Goal: Task Accomplishment & Management: Manage account settings

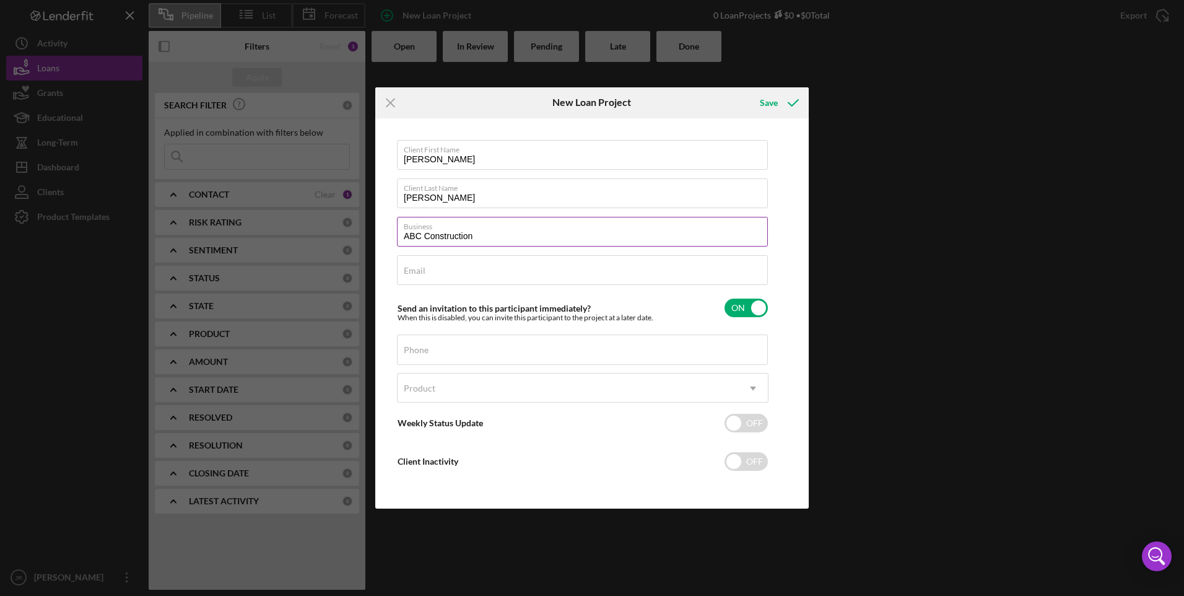
click at [521, 246] on div "Business ABC Construction" at bounding box center [583, 232] width 372 height 31
click at [521, 236] on input "ABC Construction" at bounding box center [582, 232] width 371 height 30
type input "ABC Construction Company"
click at [469, 276] on input "Email" at bounding box center [582, 270] width 371 height 30
type input "[PERSON_NAME][EMAIL_ADDRESS][PERSON_NAME][DOMAIN_NAME]"
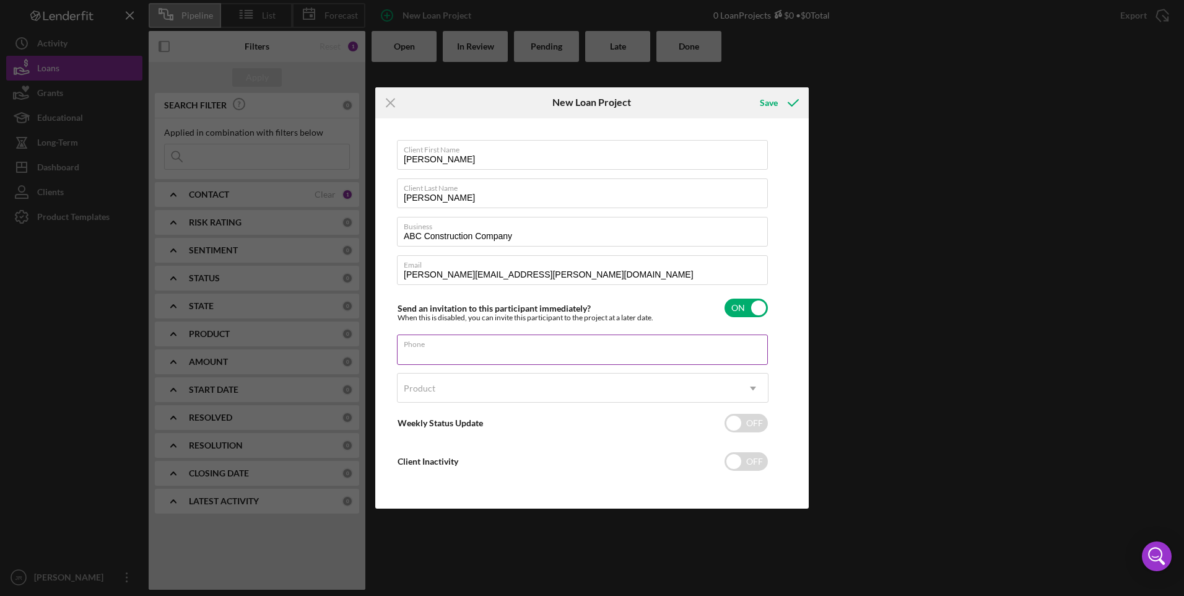
click at [550, 360] on input "Phone" at bounding box center [582, 349] width 371 height 30
type input "[PHONE_NUMBER]"
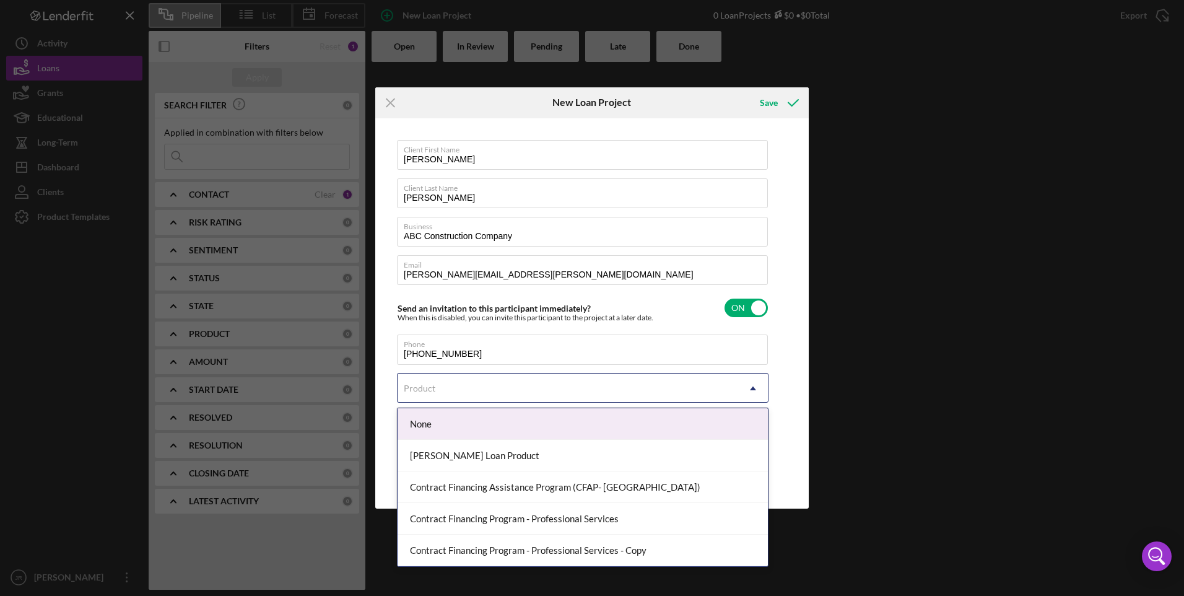
click at [598, 395] on div "Product" at bounding box center [568, 388] width 341 height 28
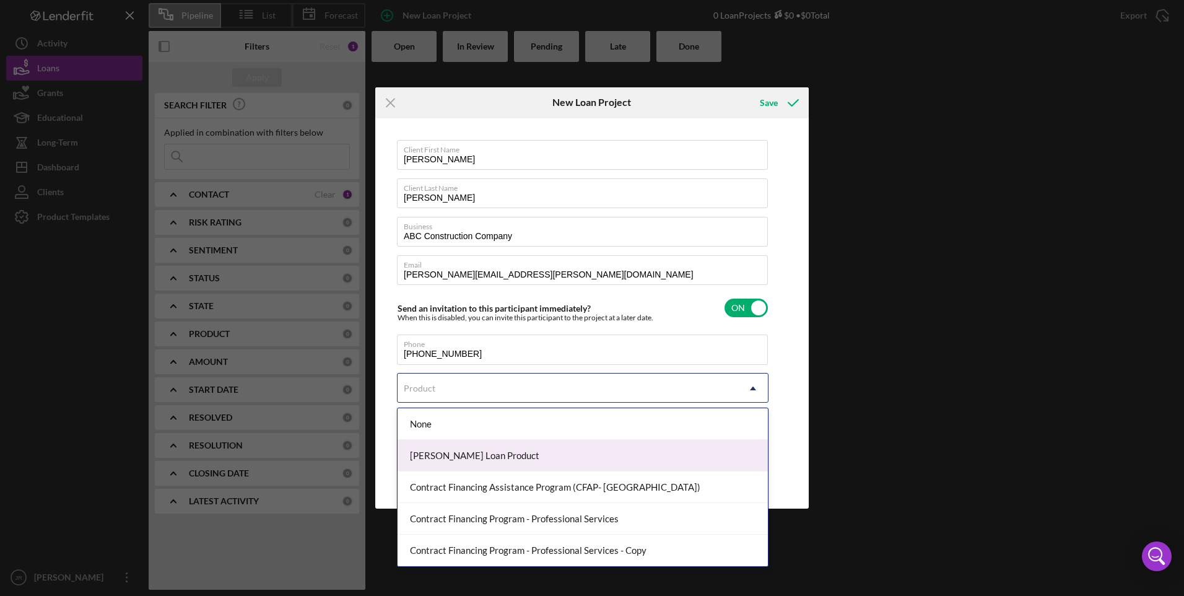
click at [447, 402] on div "[PERSON_NAME] Loan Product" at bounding box center [583, 456] width 370 height 32
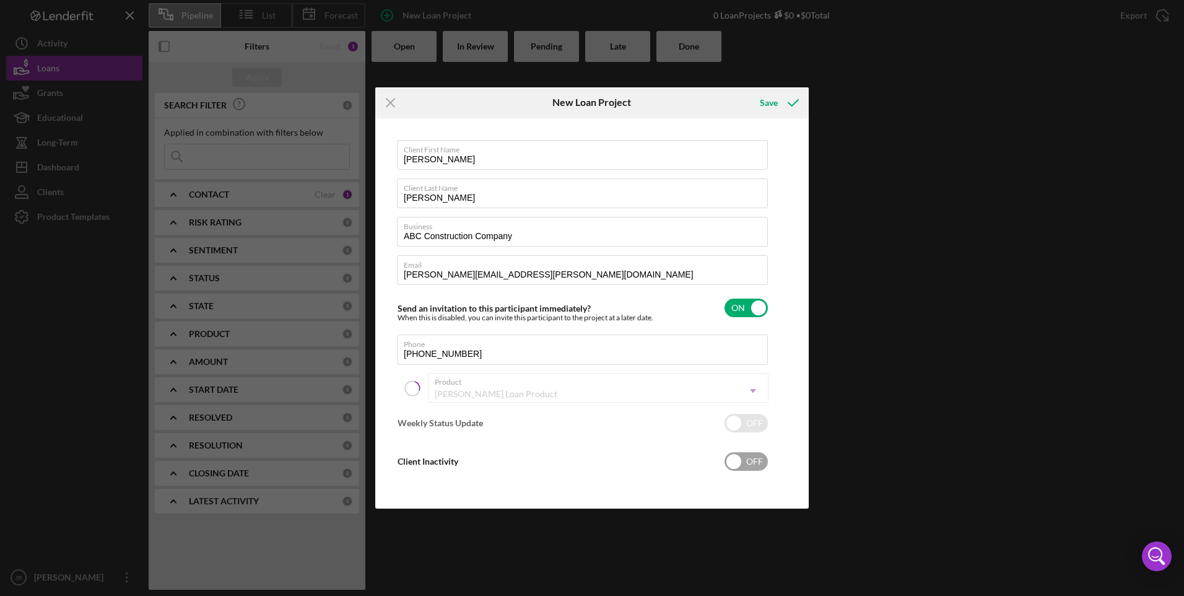
checkbox input "true"
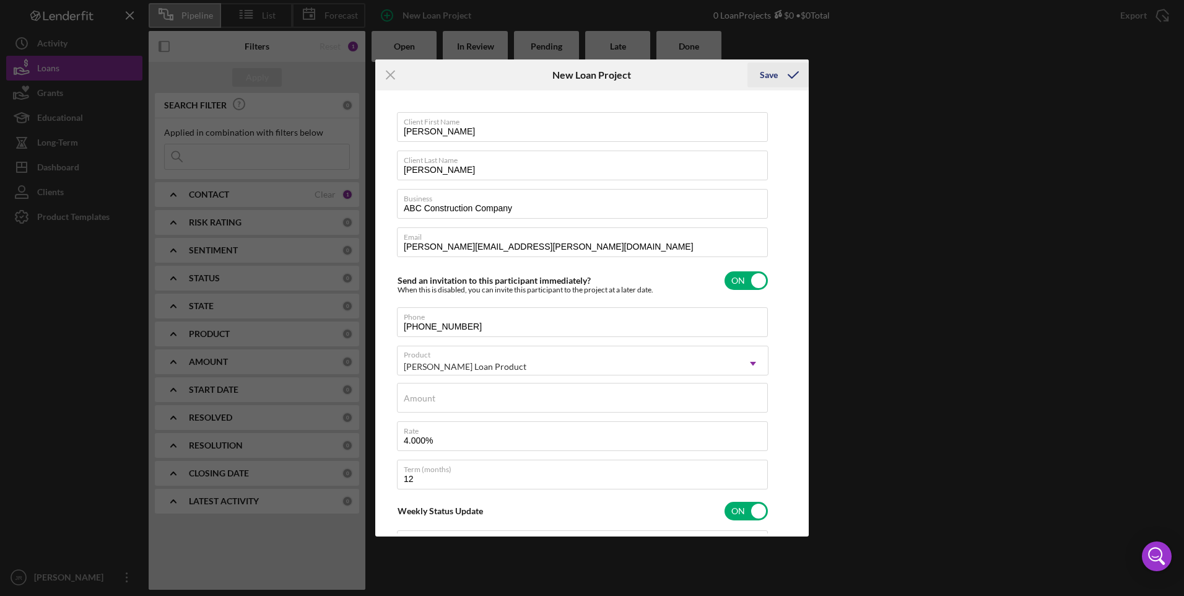
click at [771, 84] on div "Save" at bounding box center [769, 75] width 18 height 25
click at [540, 402] on input "Amount" at bounding box center [582, 398] width 371 height 30
type input "$125,000"
click at [747, 63] on button "Save" at bounding box center [777, 75] width 61 height 25
checkbox input "false"
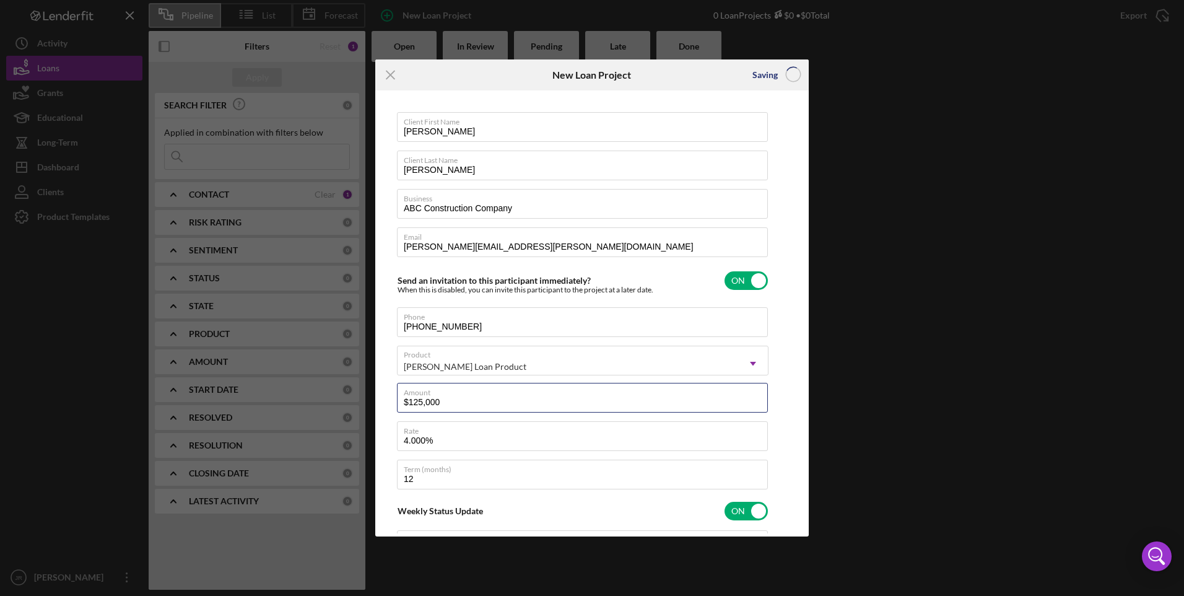
checkbox input "false"
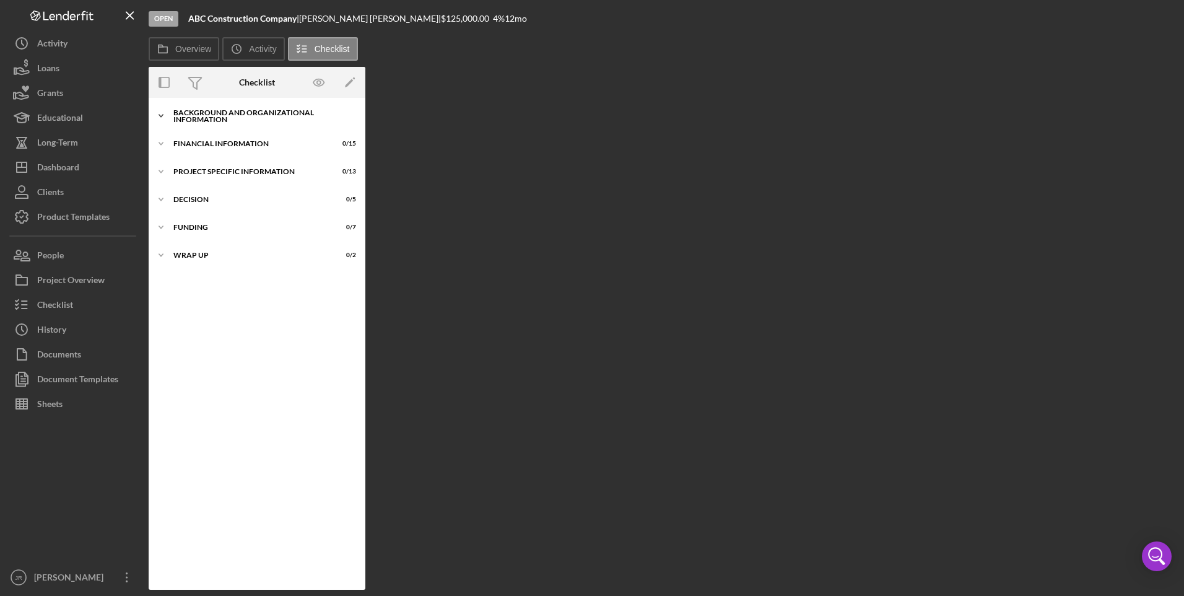
drag, startPoint x: 173, startPoint y: 115, endPoint x: 162, endPoint y: 112, distance: 10.8
click at [173, 115] on icon "Icon/Expander" at bounding box center [161, 115] width 25 height 25
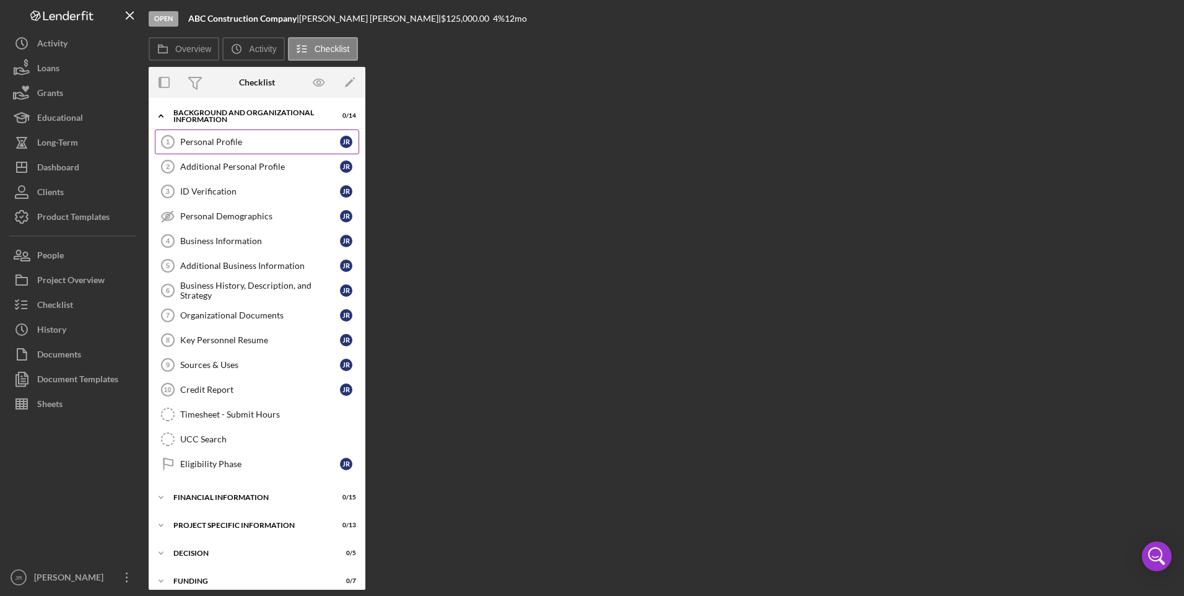
click at [198, 135] on link "Personal Profile 1 Personal Profile J R" at bounding box center [257, 141] width 204 height 25
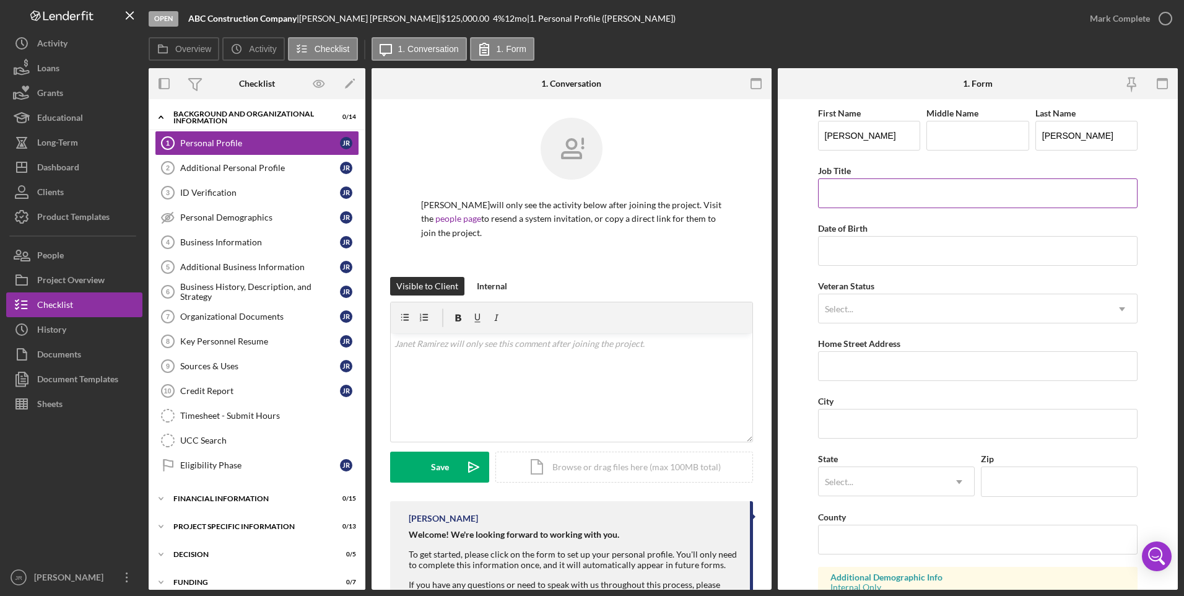
click at [840, 201] on input "Job Title" at bounding box center [978, 193] width 320 height 30
type input "r"
type input "A"
type input "o"
type input "Owner"
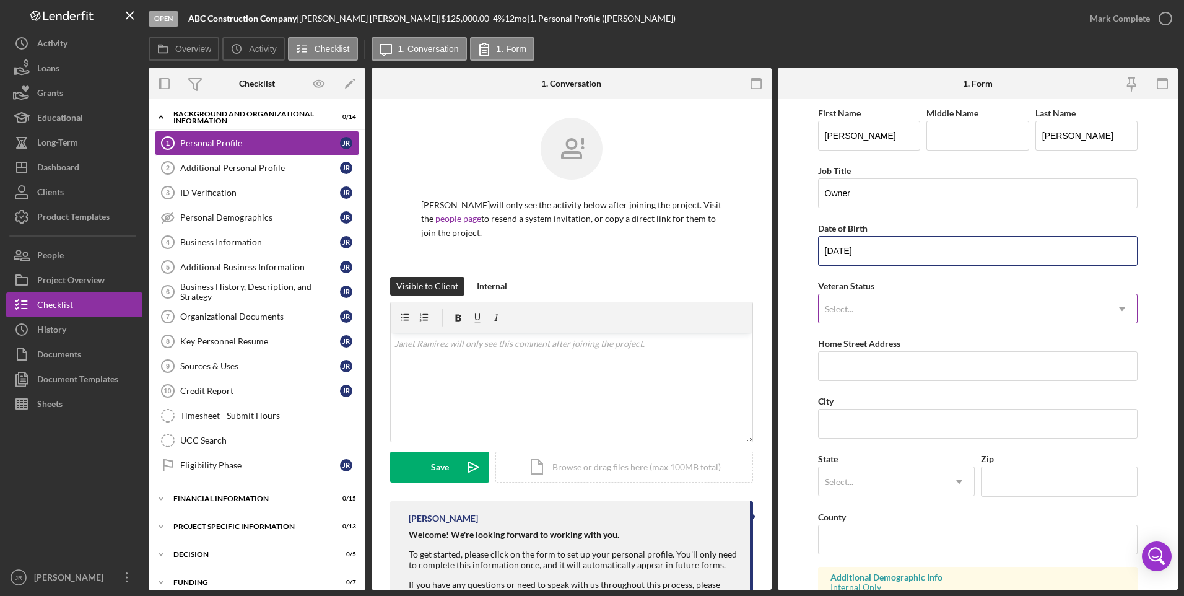
type input "[DATE]"
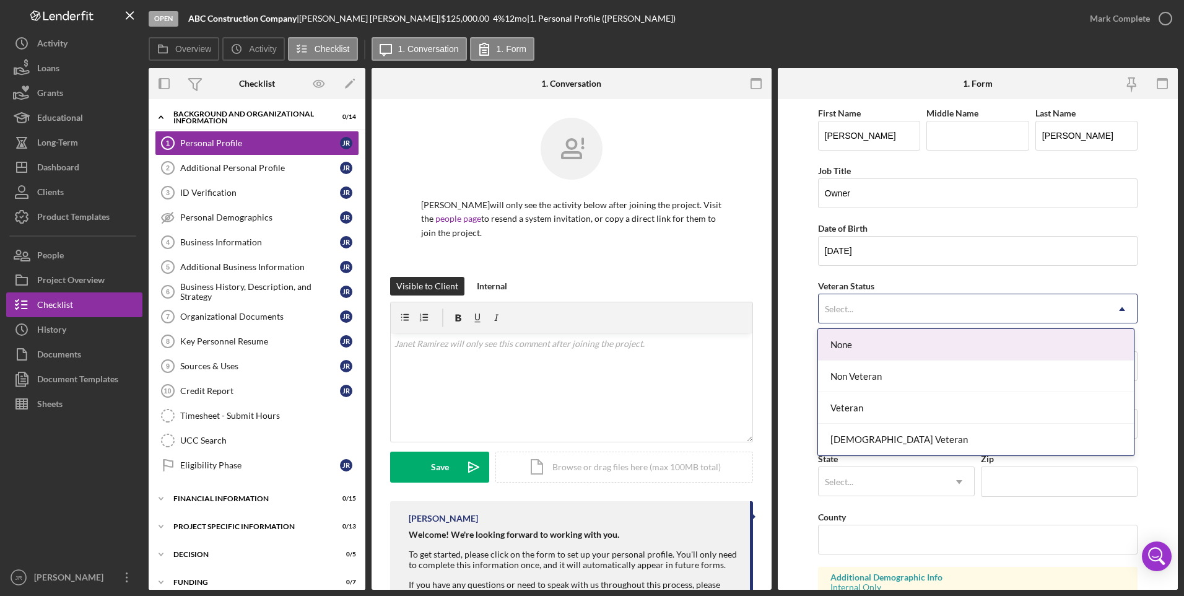
click at [840, 301] on div "Select..." at bounding box center [963, 309] width 289 height 28
click at [840, 342] on div "None" at bounding box center [976, 345] width 316 height 32
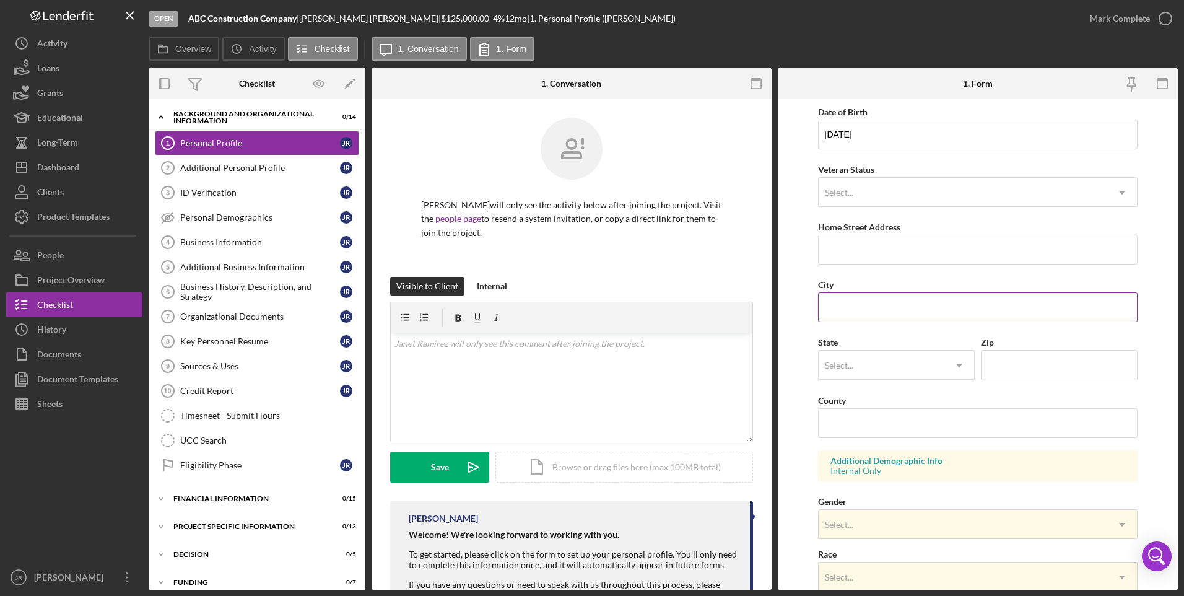
scroll to position [124, 0]
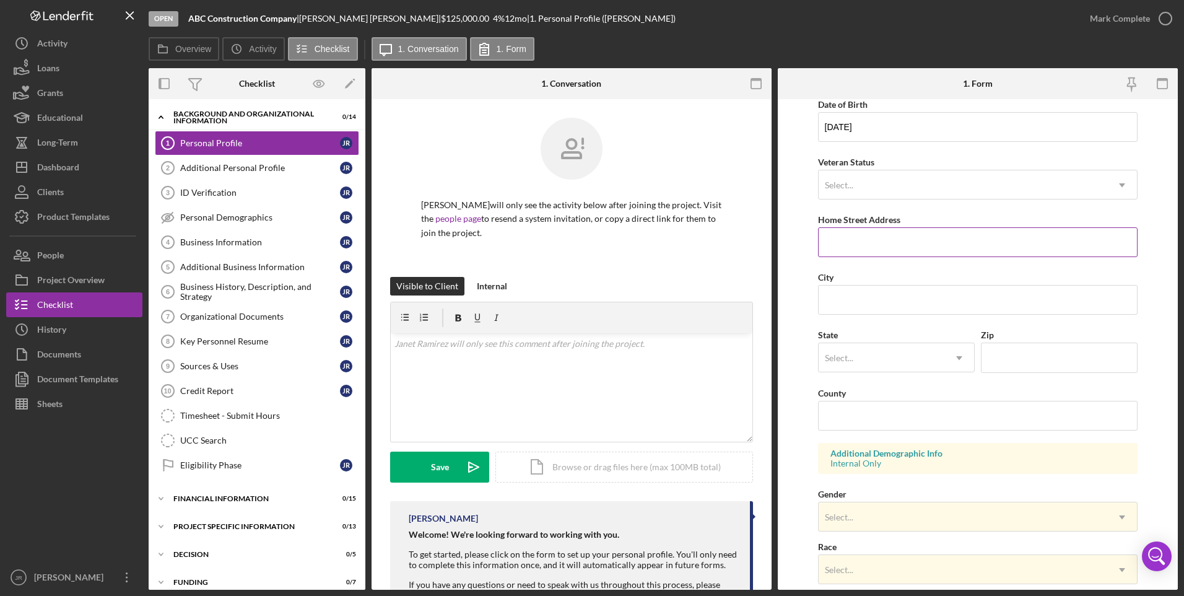
click at [840, 245] on input "Home Street Address" at bounding box center [978, 242] width 320 height 30
type input "[STREET_ADDRESS] 1835"
type input "[GEOGRAPHIC_DATA]"
type input "90071"
type input "[US_STATE]"
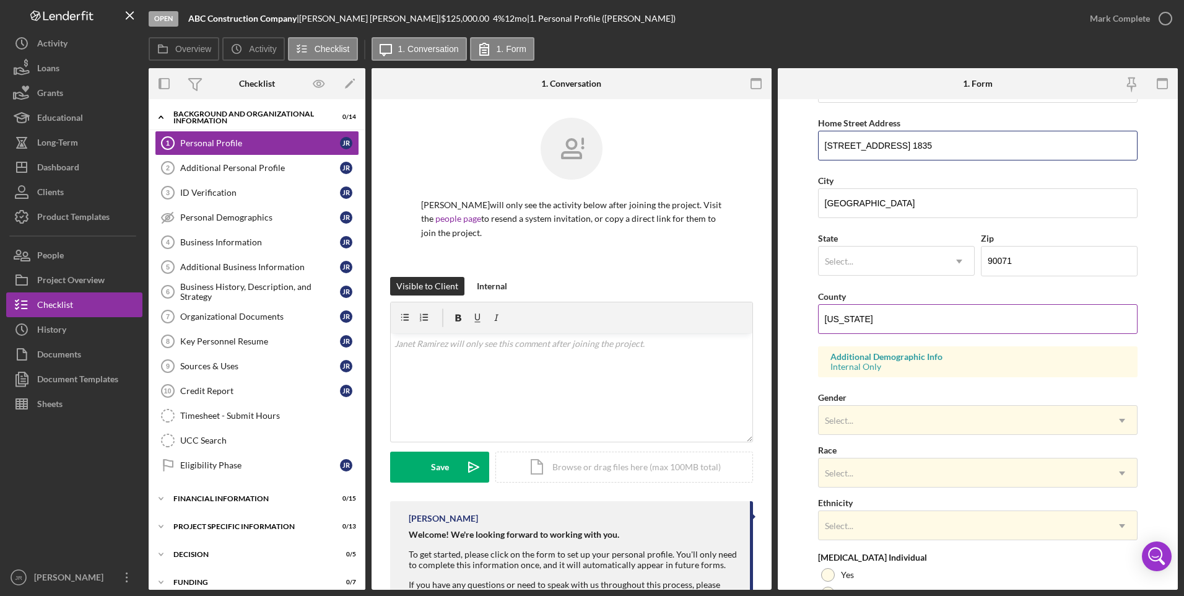
scroll to position [248, 0]
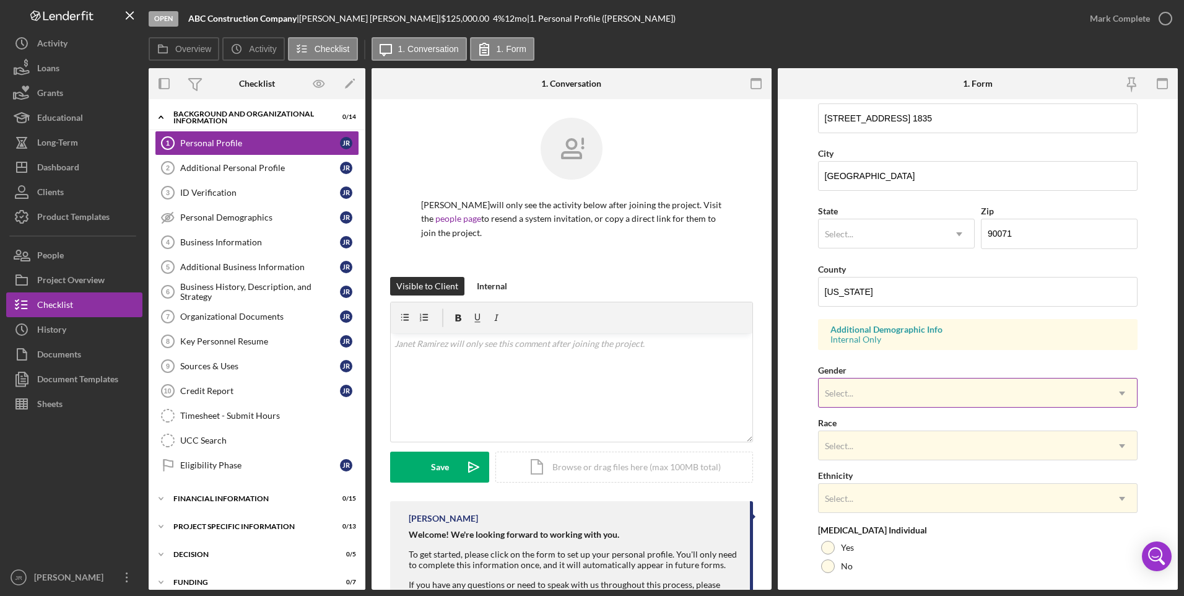
click at [840, 393] on div "Select..." at bounding box center [963, 393] width 289 height 28
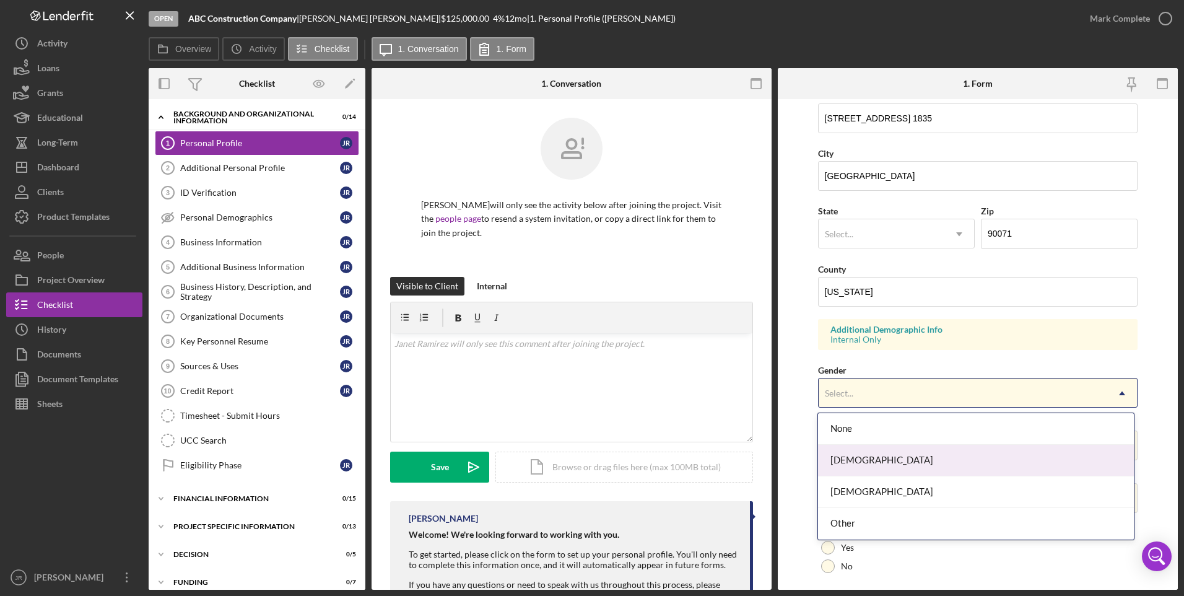
click at [840, 402] on div "[DEMOGRAPHIC_DATA]" at bounding box center [976, 461] width 316 height 32
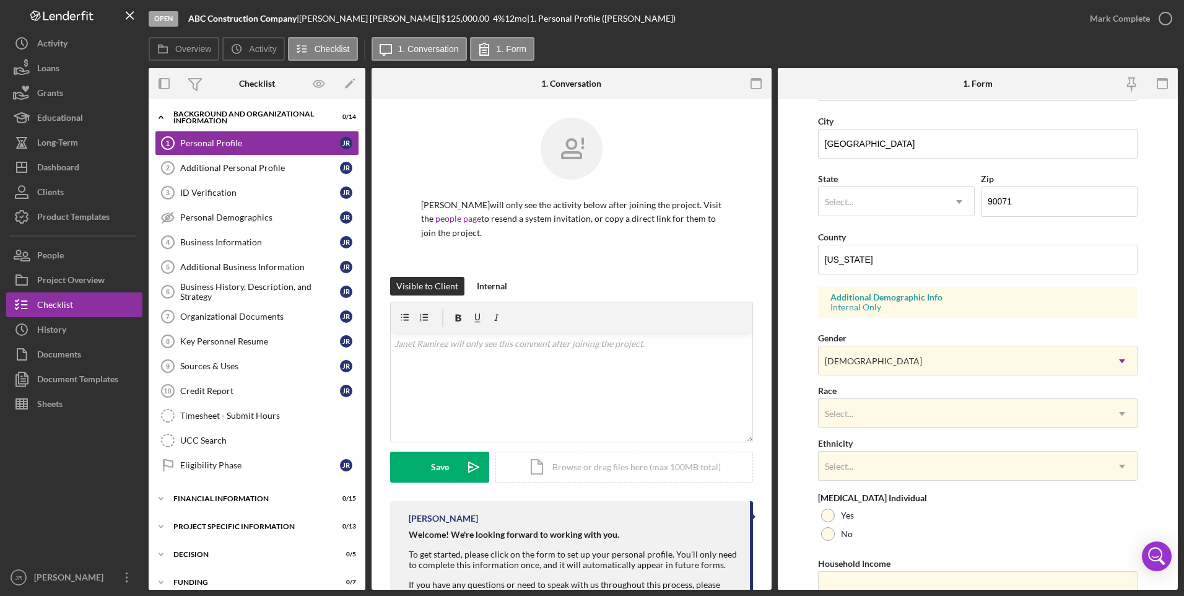
scroll to position [336, 0]
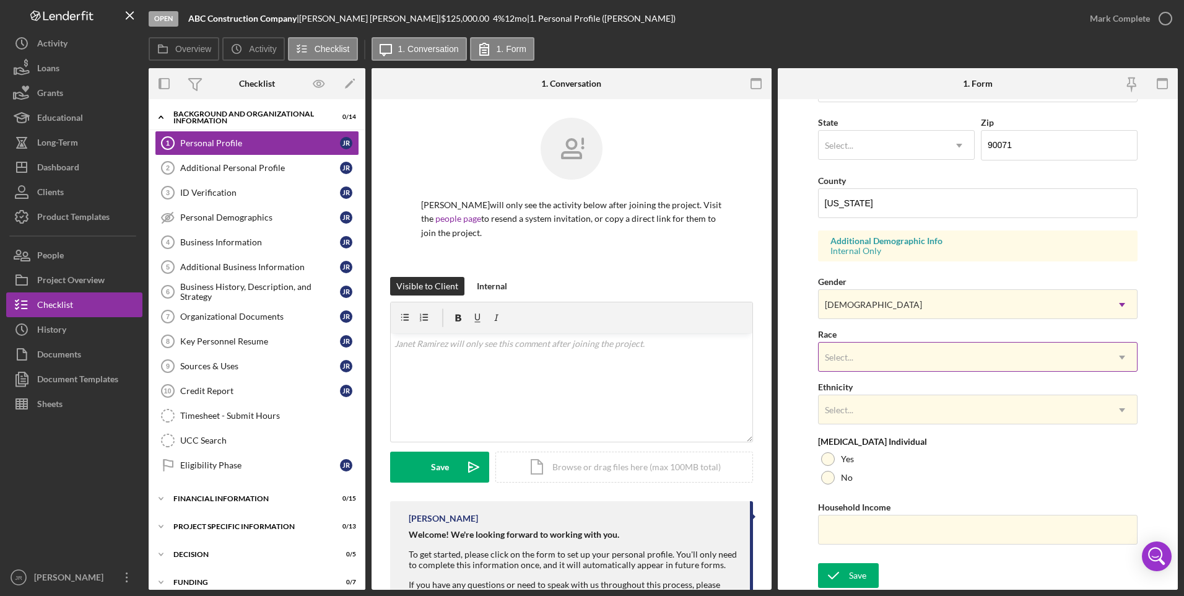
click at [840, 359] on div "Select..." at bounding box center [963, 357] width 289 height 28
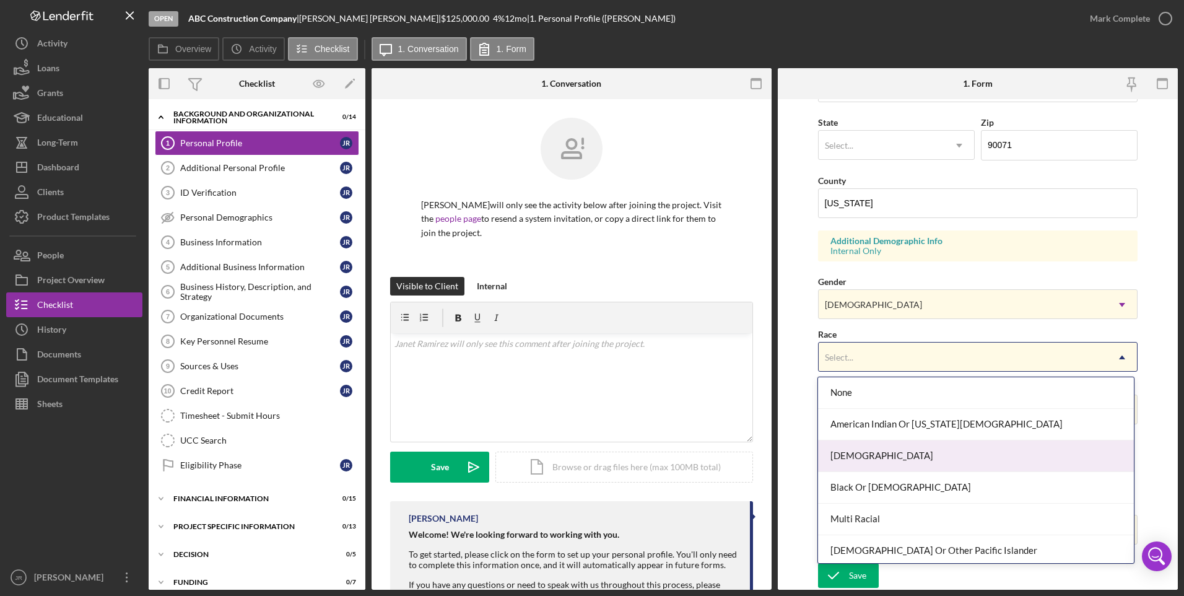
scroll to position [67, 0]
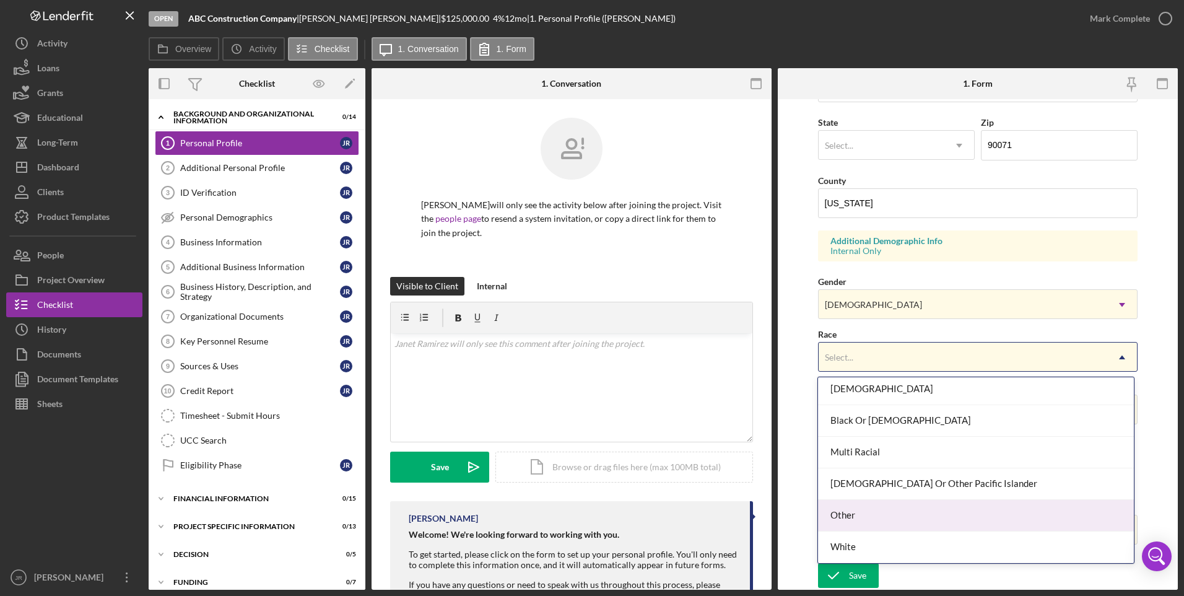
click at [840, 402] on div "Other" at bounding box center [976, 516] width 316 height 32
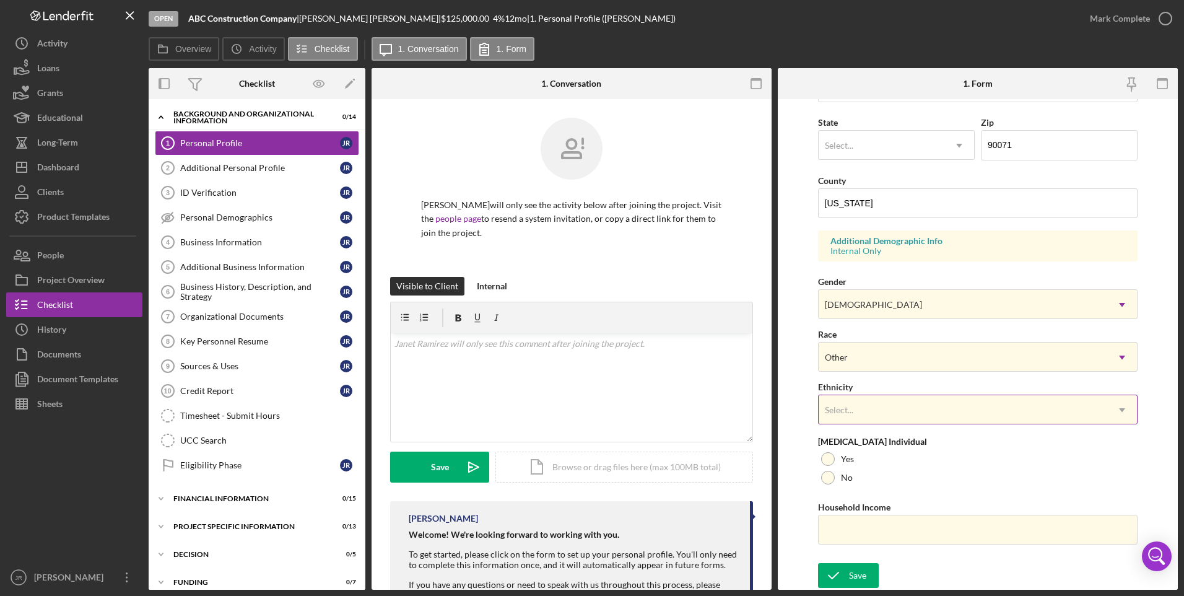
click at [840, 402] on div "Select..." at bounding box center [963, 410] width 289 height 28
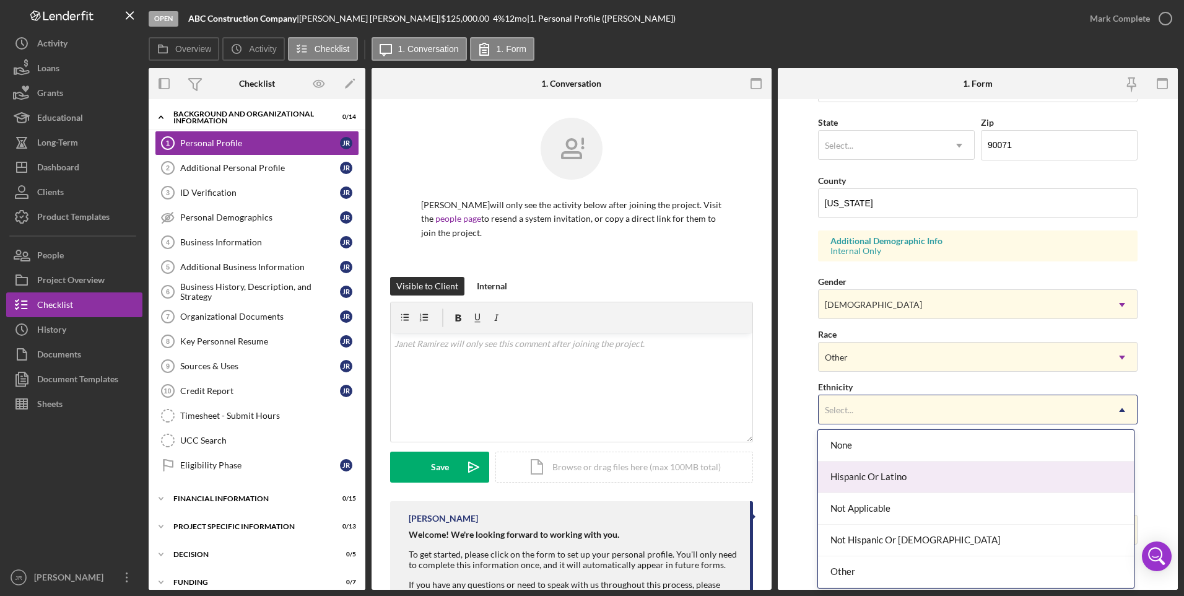
click at [840, 402] on div "Hispanic Or Latino" at bounding box center [976, 477] width 316 height 32
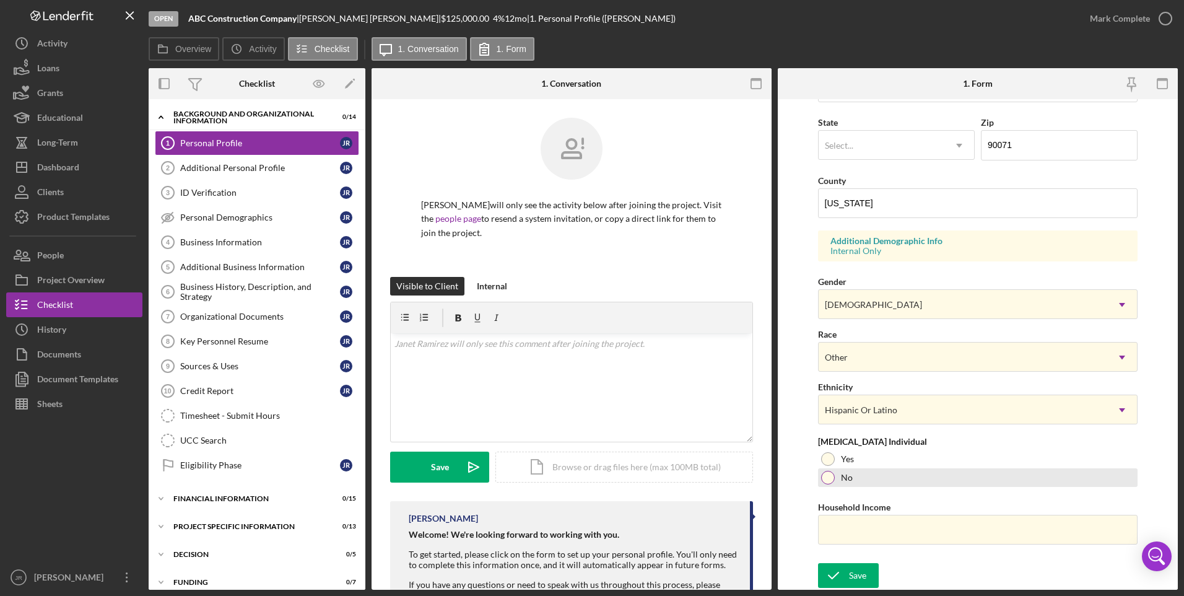
click at [840, 402] on label "No" at bounding box center [847, 477] width 12 height 10
click at [840, 402] on input "Household Income" at bounding box center [978, 530] width 320 height 30
type input "$50,000"
click at [838, 402] on icon "submit" at bounding box center [833, 575] width 31 height 31
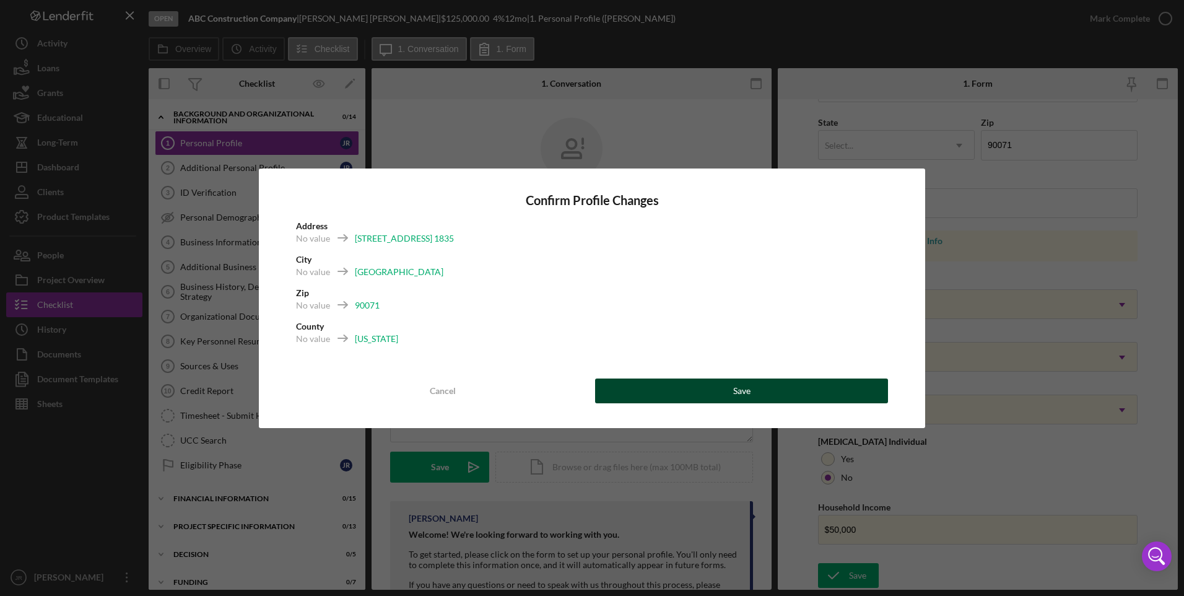
click at [764, 391] on button "Save" at bounding box center [741, 390] width 293 height 25
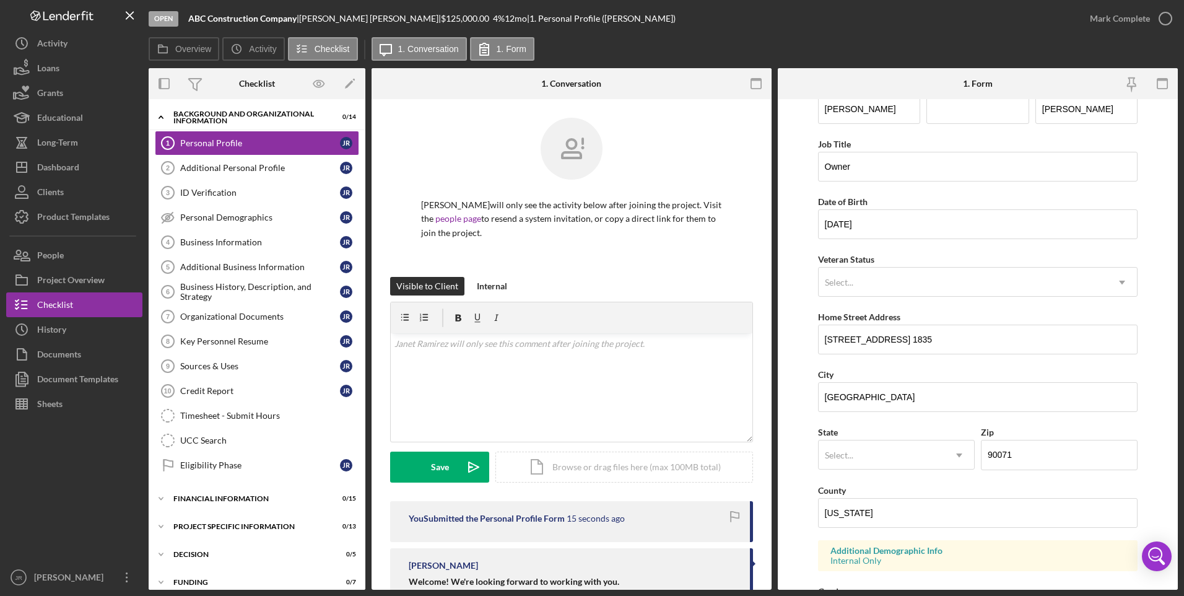
scroll to position [0, 0]
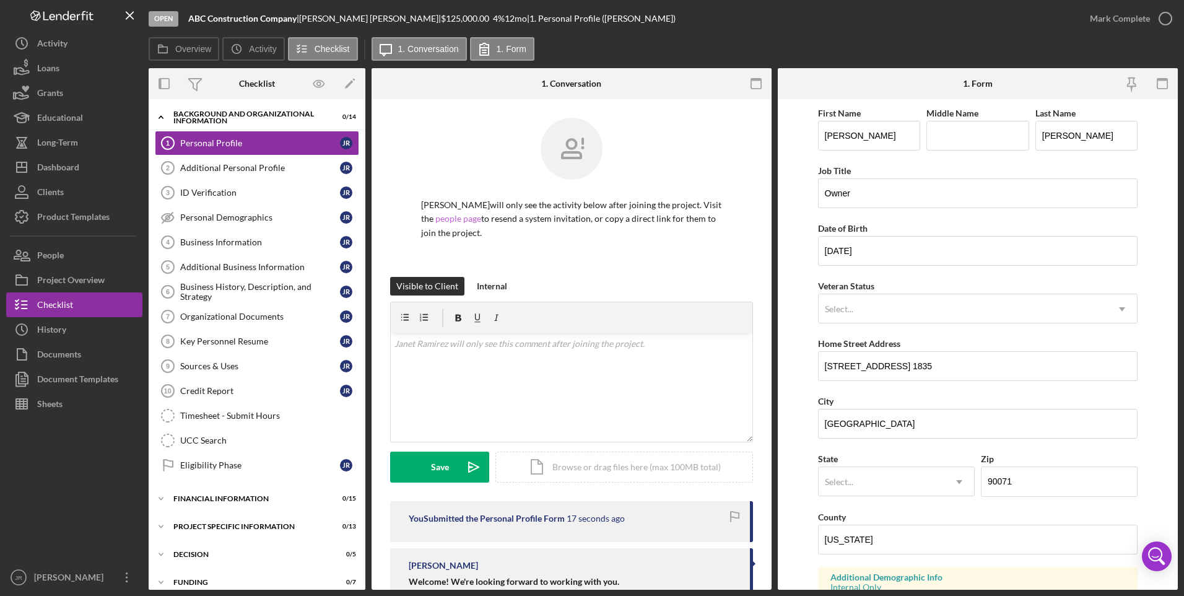
click at [455, 219] on link "people page" at bounding box center [458, 218] width 46 height 11
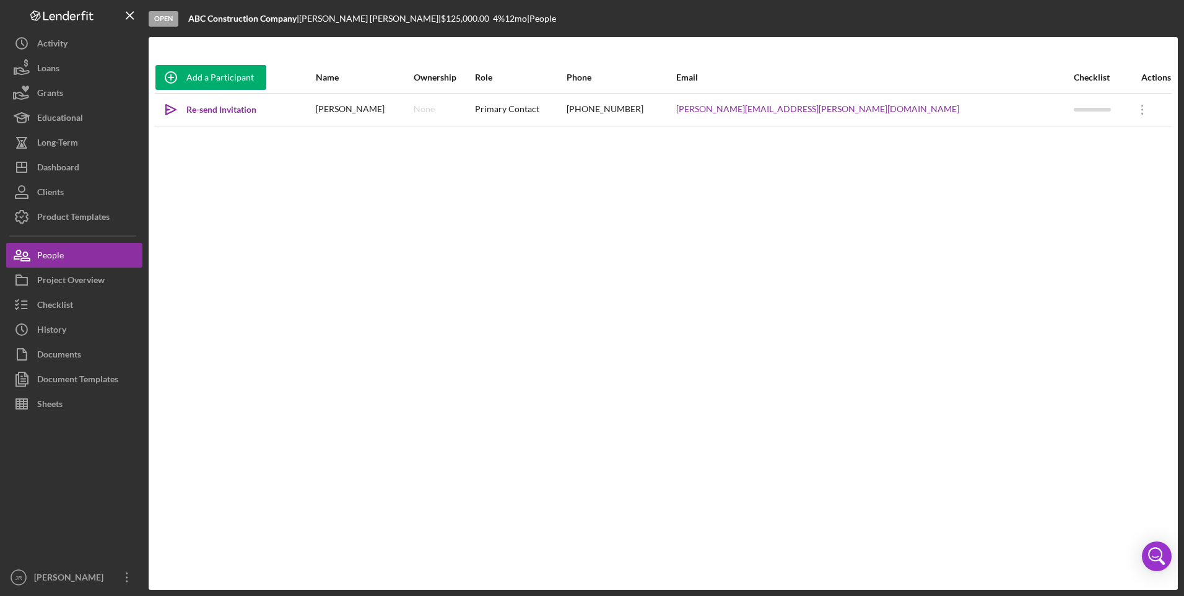
drag, startPoint x: 109, startPoint y: 1, endPoint x: 387, endPoint y: 289, distance: 400.7
click at [388, 286] on div "Add a Participant Name Ownership Role Phone Email Checklist Actions Icon/icon-i…" at bounding box center [663, 313] width 1029 height 503
click at [37, 256] on icon "button" at bounding box center [21, 255] width 31 height 31
click at [59, 276] on div "Project Overview" at bounding box center [70, 281] width 67 height 28
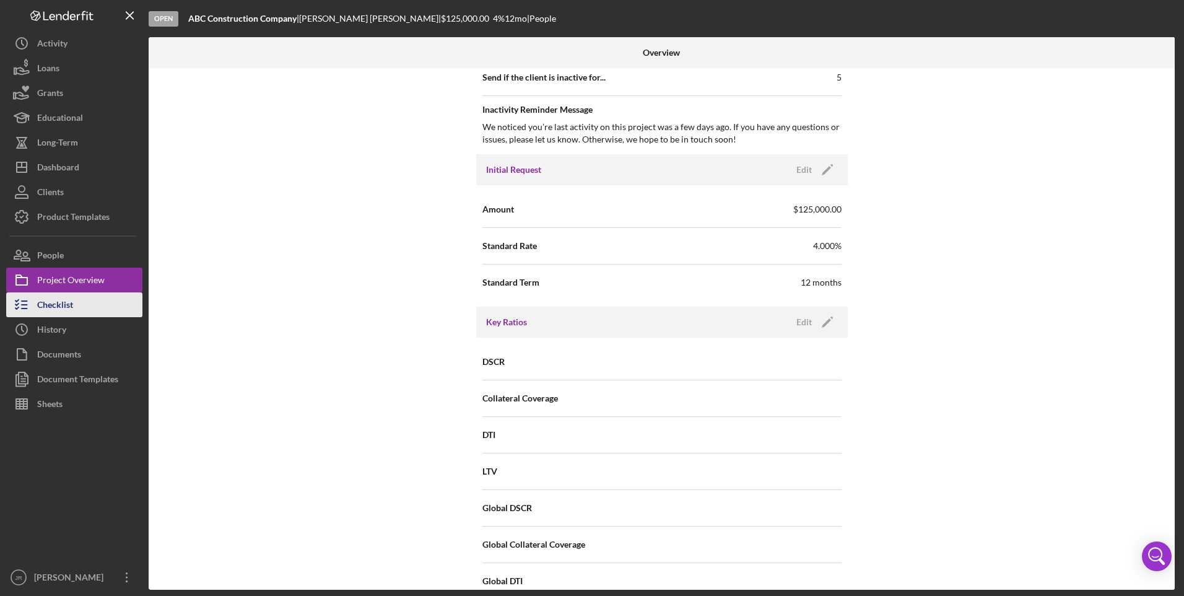
scroll to position [619, 0]
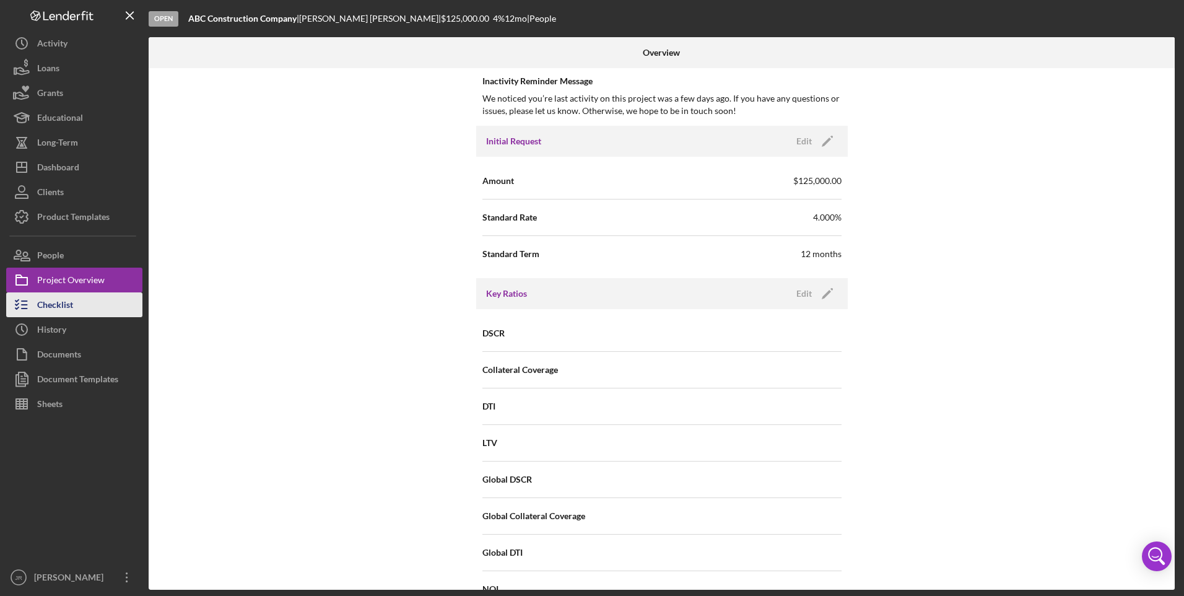
click at [79, 310] on button "Checklist" at bounding box center [74, 304] width 136 height 25
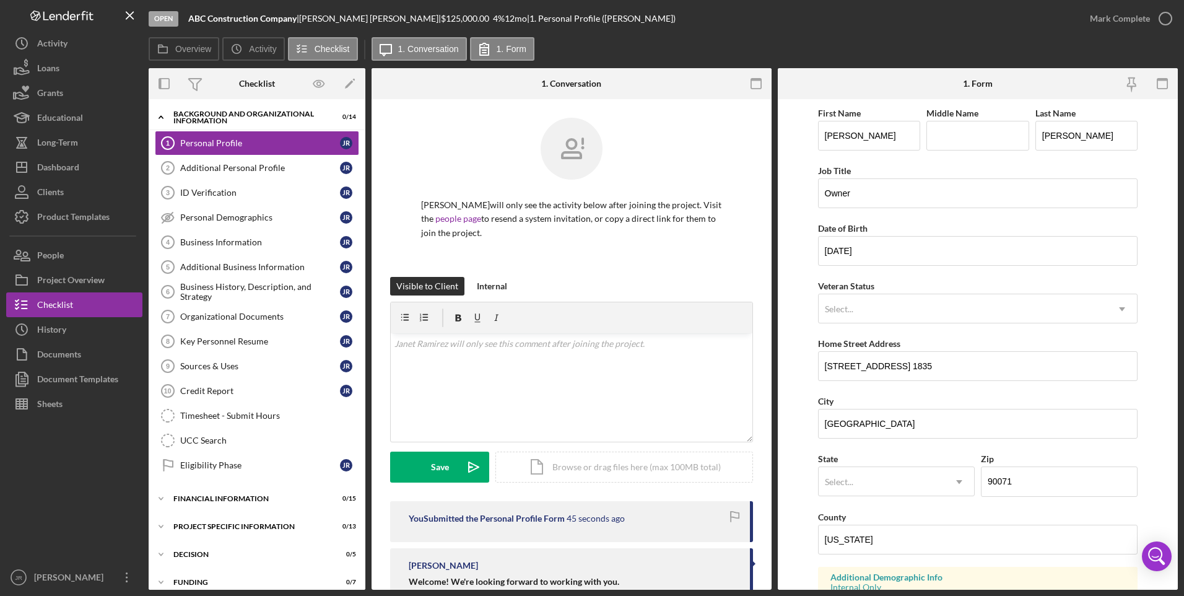
click at [354, 19] on div "[PERSON_NAME] |" at bounding box center [370, 19] width 142 height 10
click at [63, 310] on div "Checklist" at bounding box center [55, 306] width 36 height 28
click at [75, 254] on button "People" at bounding box center [74, 255] width 136 height 25
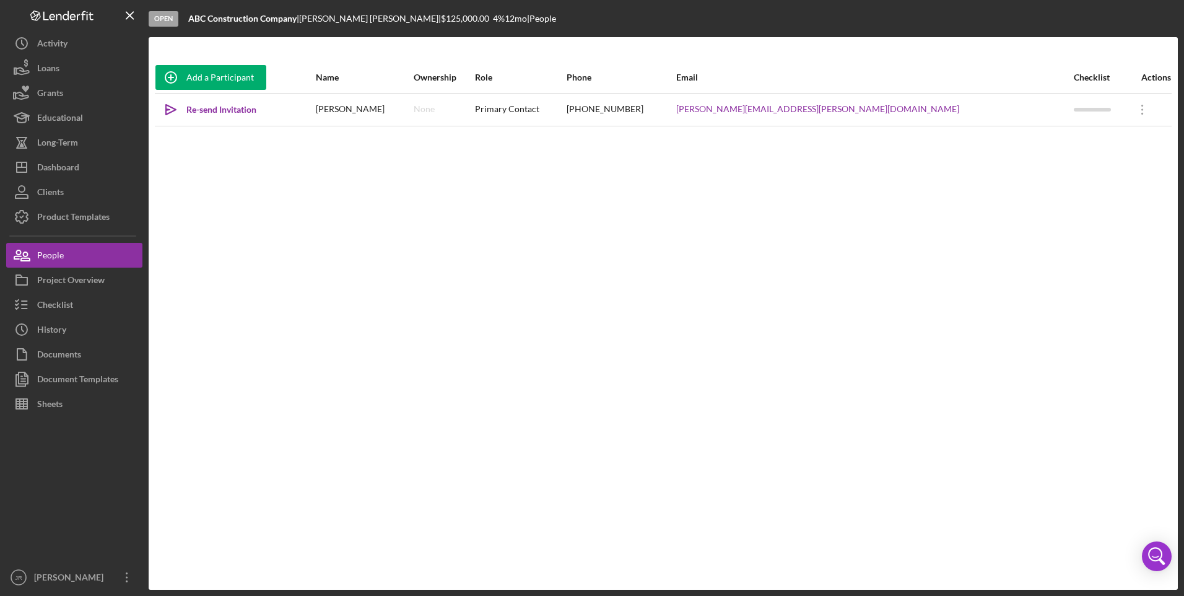
click at [396, 115] on div "[PERSON_NAME]" at bounding box center [364, 109] width 97 height 31
click at [840, 105] on icon "Icon/Overflow" at bounding box center [1142, 109] width 31 height 31
click at [840, 137] on div "Icon/Edit Edit" at bounding box center [1074, 141] width 136 height 25
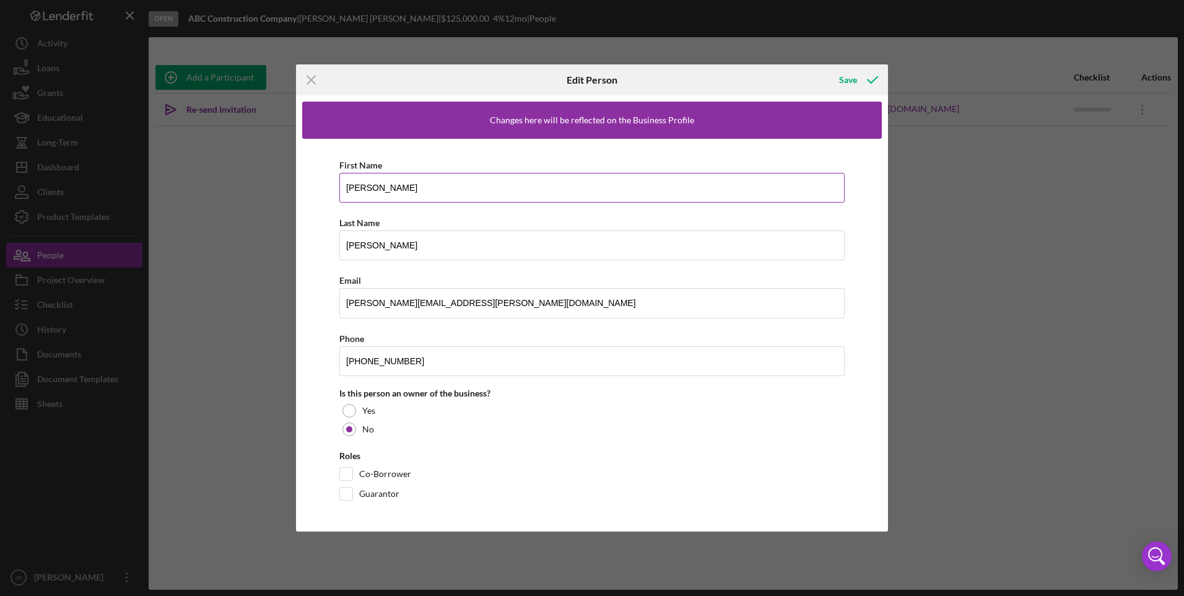
click at [475, 182] on input "[PERSON_NAME]" at bounding box center [591, 188] width 505 height 30
drag, startPoint x: 405, startPoint y: 184, endPoint x: 314, endPoint y: 186, distance: 91.0
click at [314, 186] on div "First Name [PERSON_NAME] Last Name [PERSON_NAME] Email [PERSON_NAME][EMAIL_ADDR…" at bounding box center [592, 332] width 580 height 386
type input "Jan"
type input "[PERSON_NAME]"
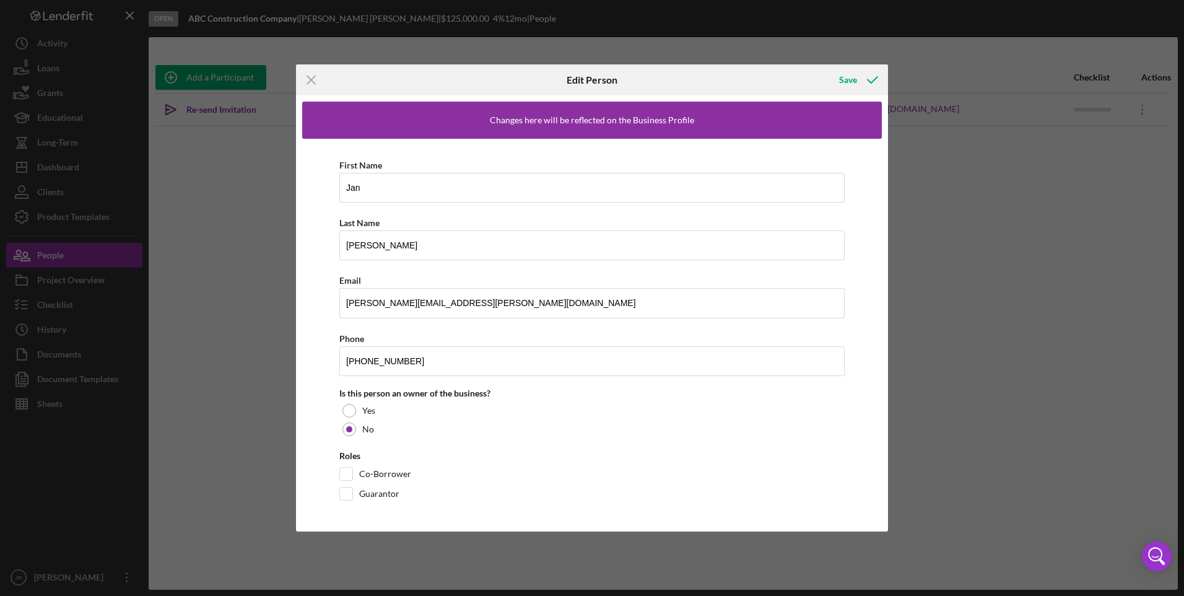
click at [840, 305] on div "First Name Jan Last Name [PERSON_NAME] Email [PERSON_NAME][EMAIL_ADDRESS][PERSO…" at bounding box center [592, 332] width 580 height 386
click at [840, 82] on div "Save" at bounding box center [848, 79] width 18 height 25
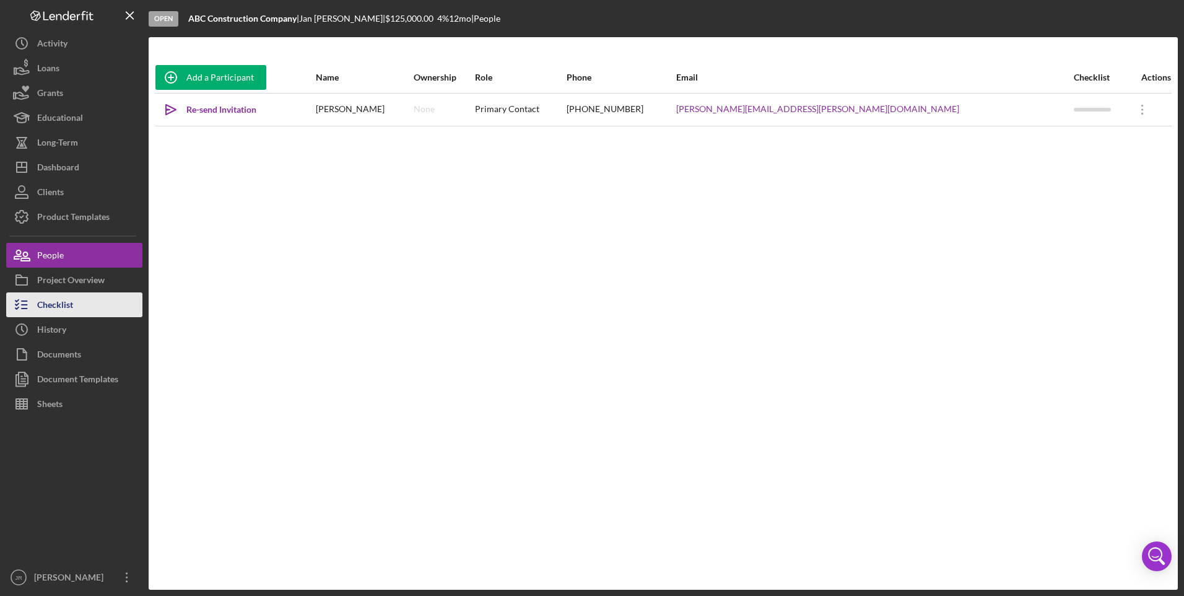
click at [65, 299] on div "Checklist" at bounding box center [55, 306] width 36 height 28
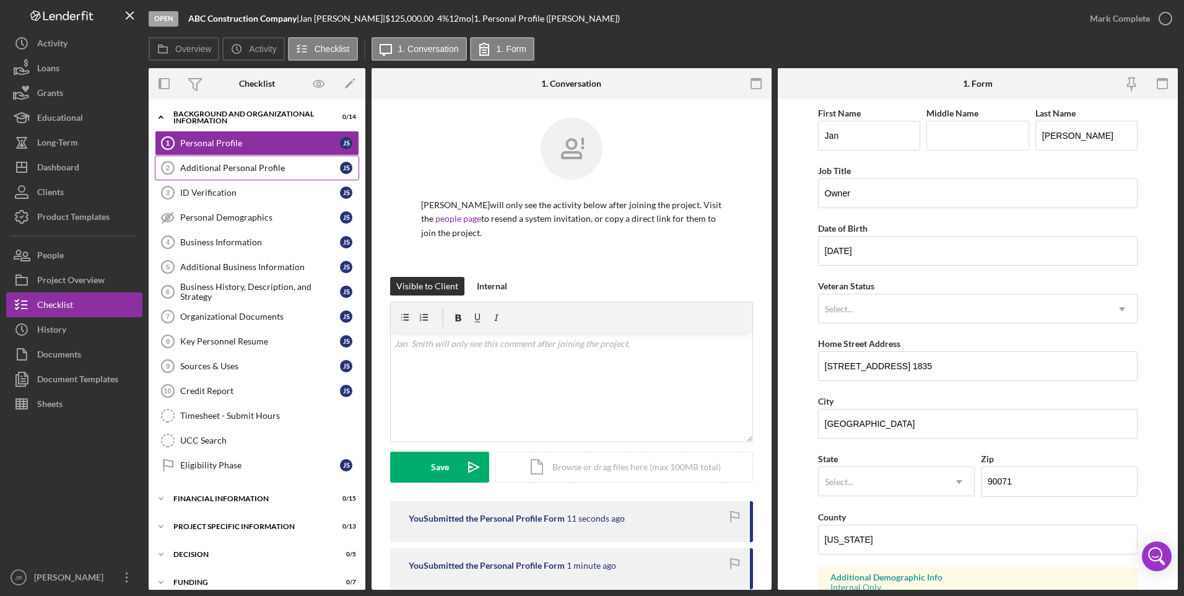
click at [245, 175] on link "Additional Personal Profile 2 Additional Personal Profile J S" at bounding box center [257, 167] width 204 height 25
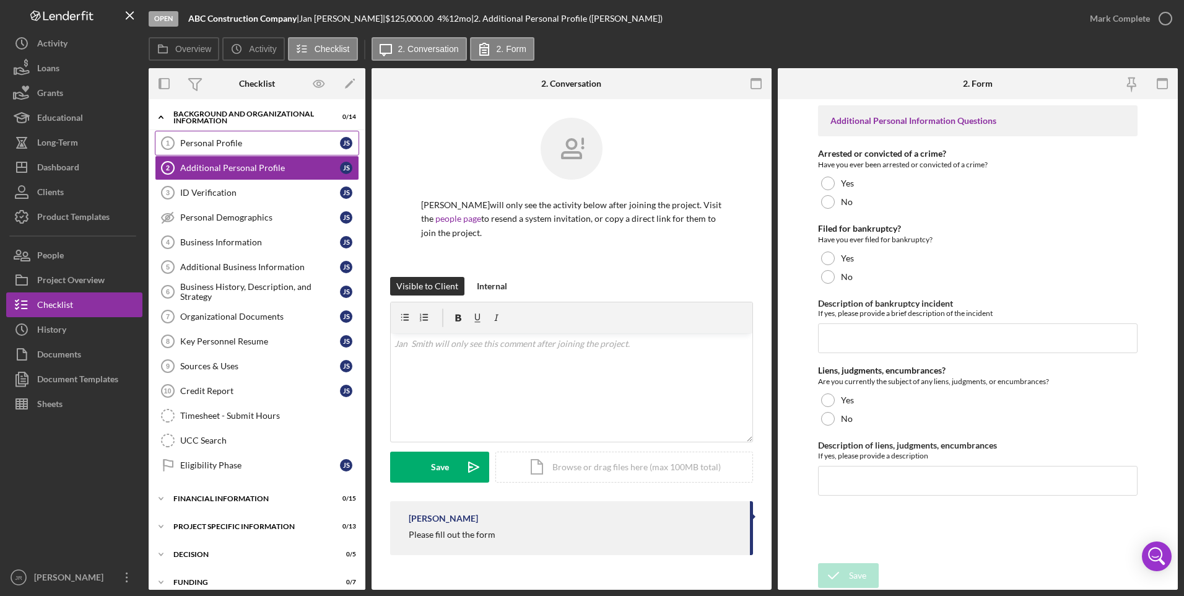
click at [253, 142] on div "Personal Profile" at bounding box center [260, 143] width 160 height 10
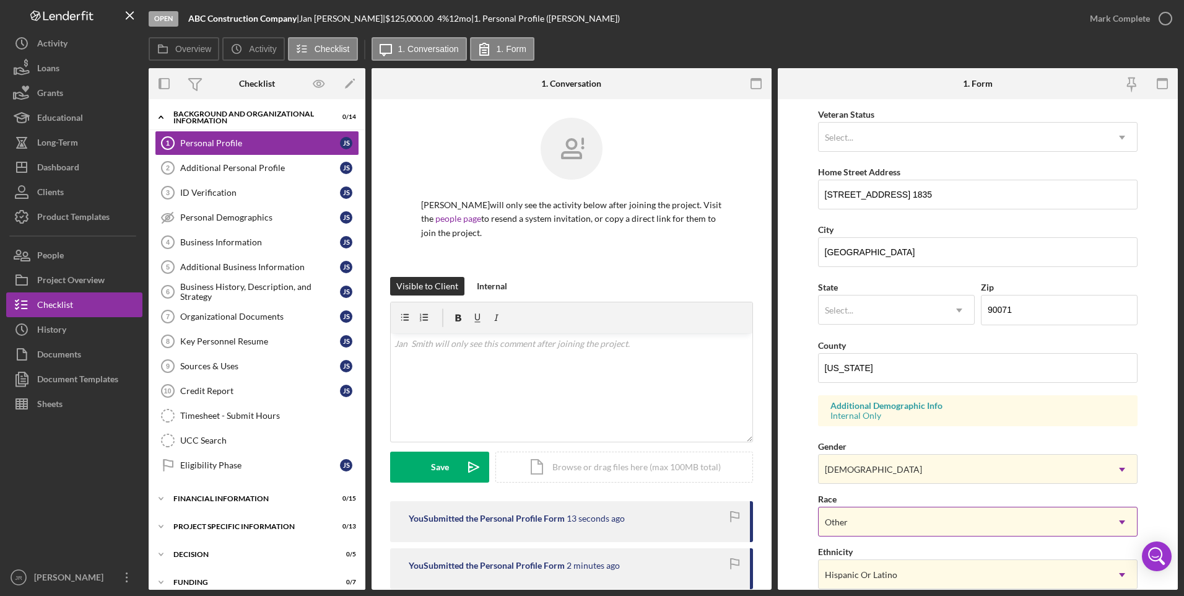
scroll to position [336, 0]
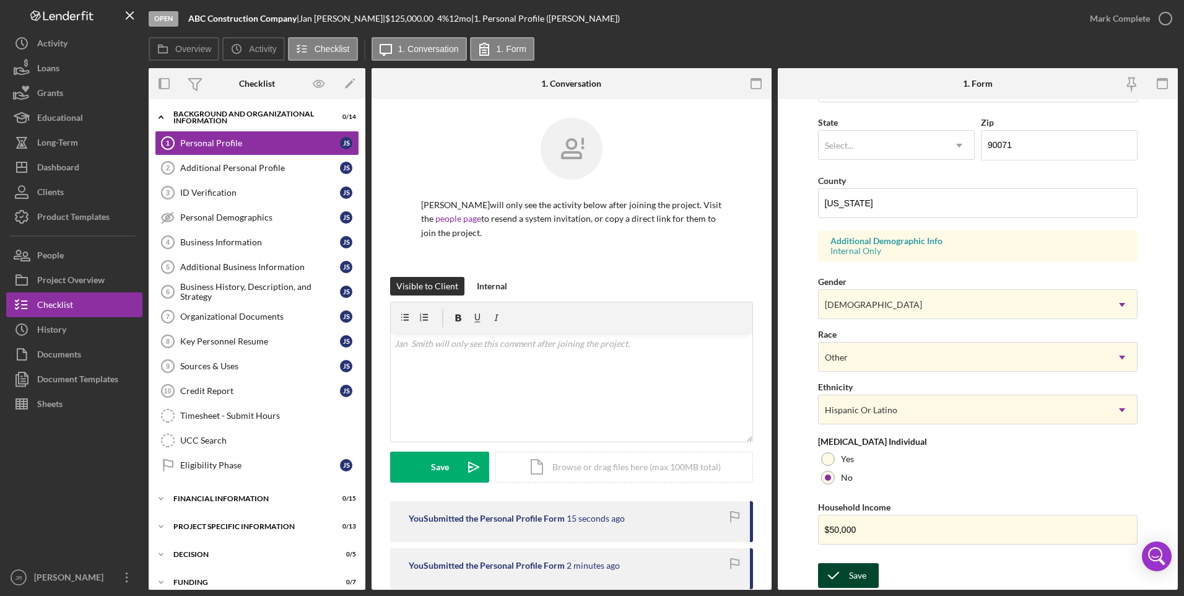
click at [840, 402] on div "Save" at bounding box center [857, 575] width 17 height 25
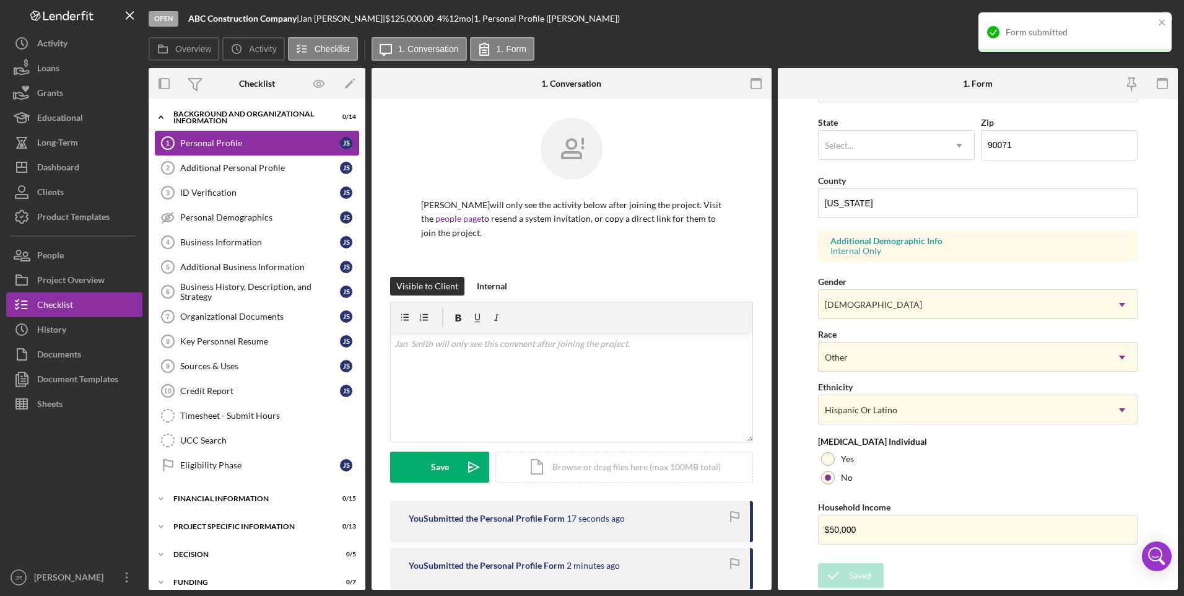
drag, startPoint x: 190, startPoint y: 163, endPoint x: 186, endPoint y: 151, distance: 12.9
click at [191, 163] on div "Additional Personal Profile" at bounding box center [260, 168] width 160 height 10
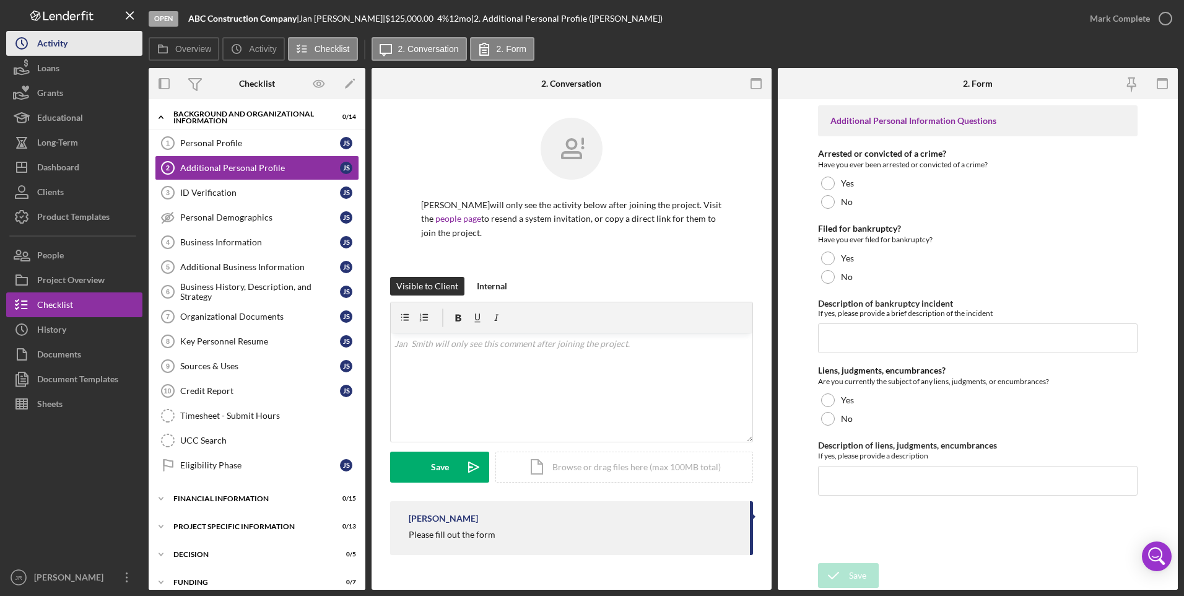
click at [69, 51] on button "Icon/History Activity" at bounding box center [74, 43] width 136 height 25
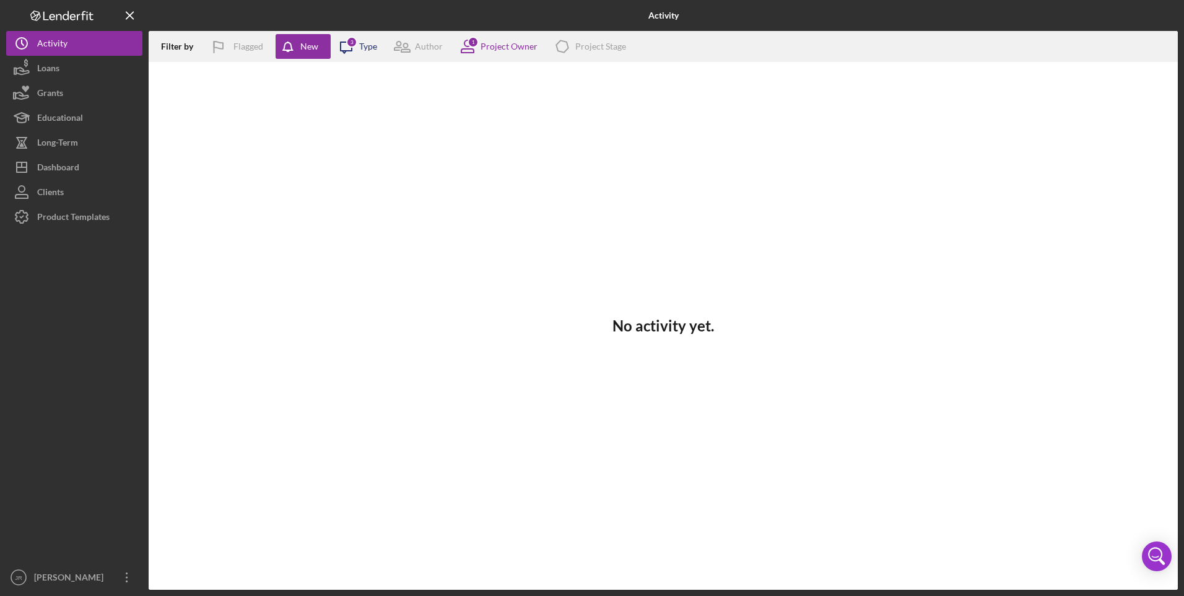
click at [372, 41] on div "Type" at bounding box center [368, 46] width 18 height 10
click at [484, 50] on div "Project Owner" at bounding box center [508, 46] width 57 height 10
click at [355, 43] on div "3" at bounding box center [351, 42] width 11 height 11
click at [78, 215] on div "Product Templates" at bounding box center [73, 218] width 72 height 28
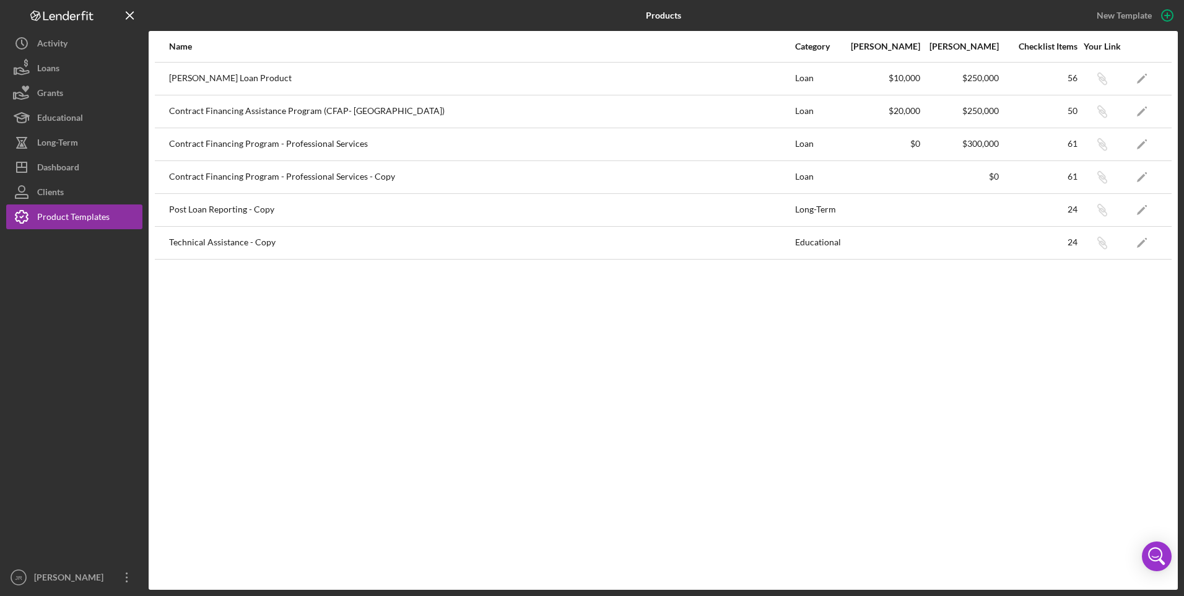
click at [203, 80] on div "[PERSON_NAME] Loan Product" at bounding box center [481, 78] width 625 height 31
click at [45, 66] on div "Loans" at bounding box center [48, 70] width 22 height 28
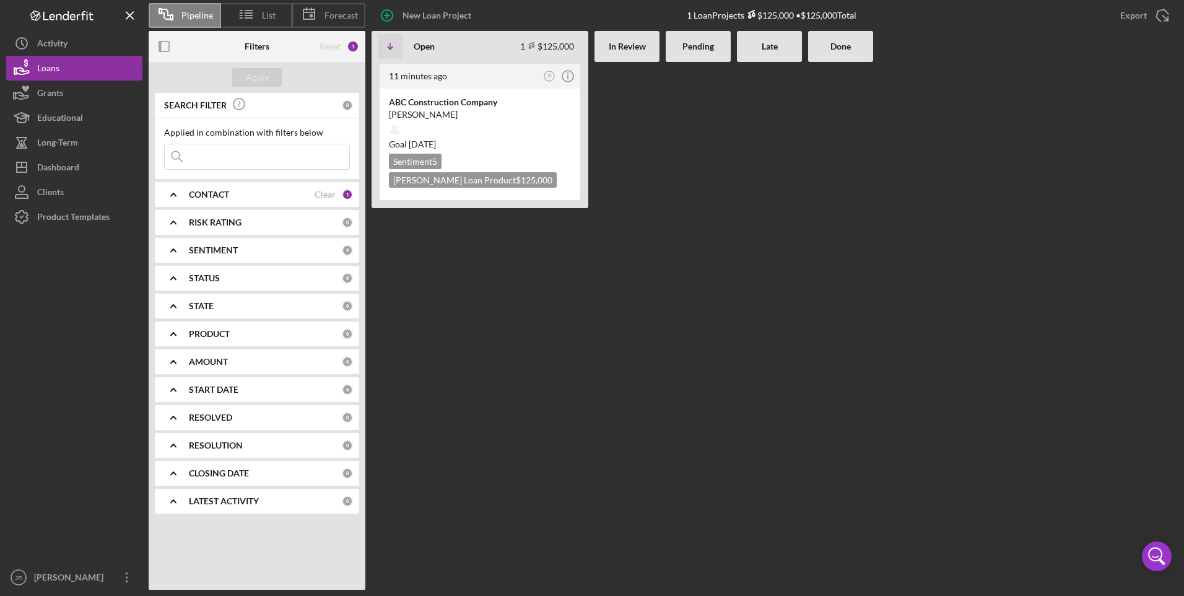
click at [110, 365] on div at bounding box center [74, 397] width 136 height 336
click at [105, 41] on button "Icon/History Activity" at bounding box center [74, 43] width 136 height 25
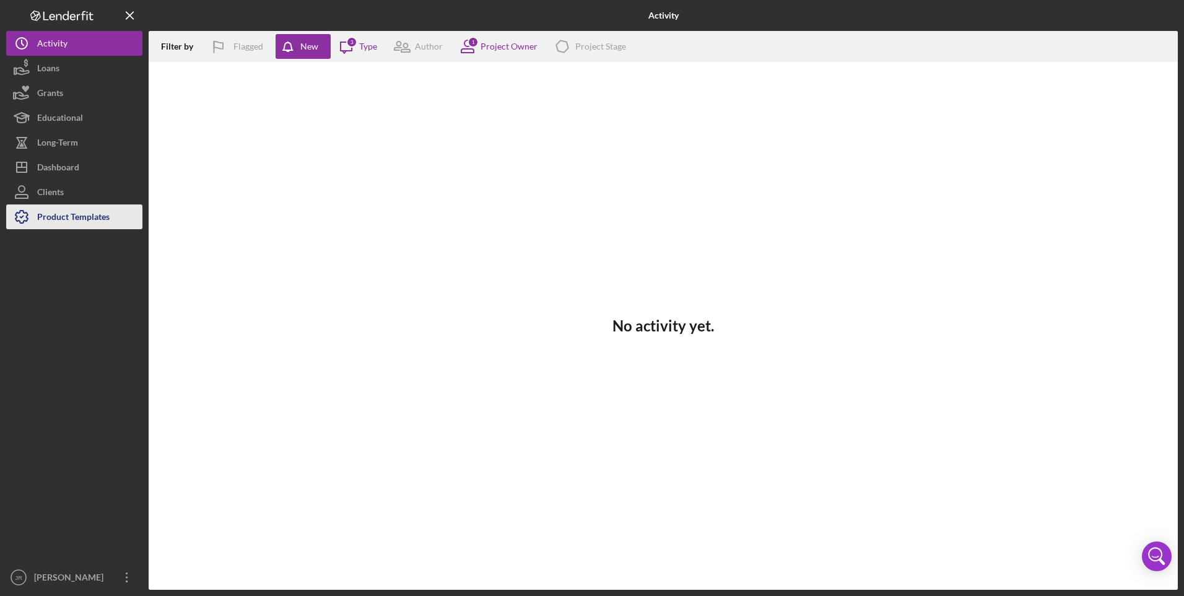
click at [65, 214] on div "Product Templates" at bounding box center [73, 218] width 72 height 28
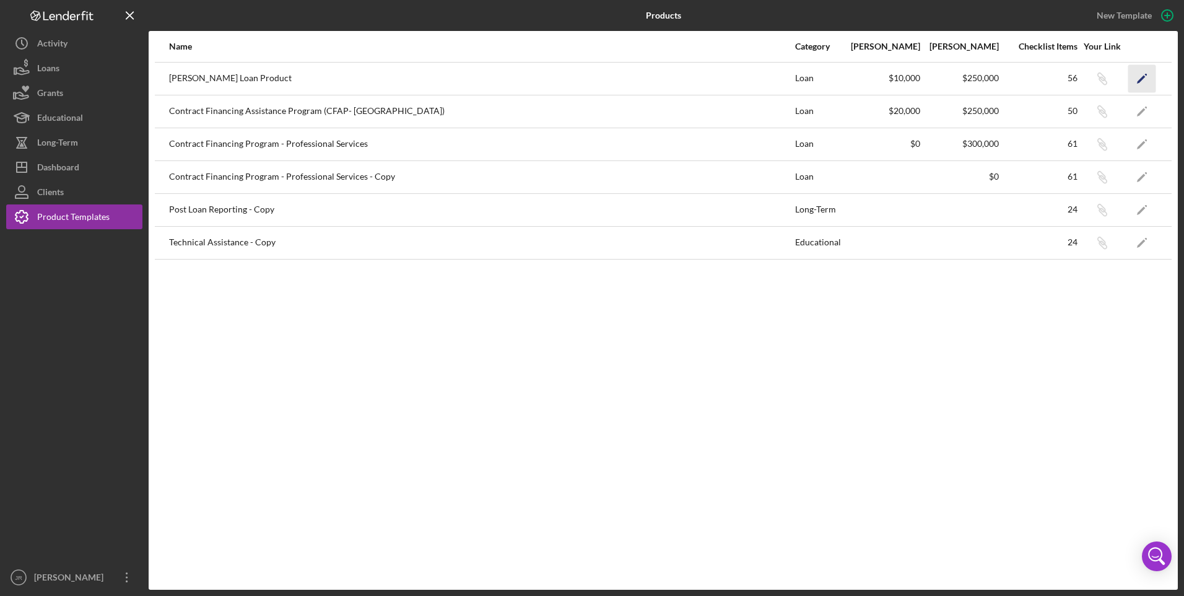
click at [840, 77] on icon "Icon/Edit" at bounding box center [1142, 78] width 28 height 28
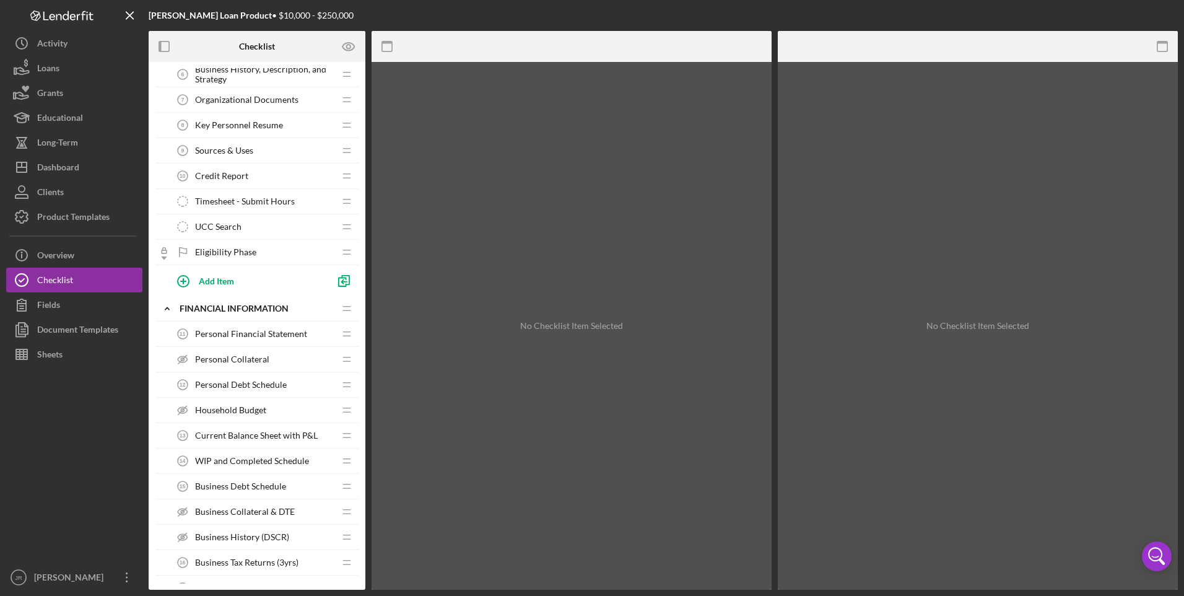
scroll to position [186, 0]
click at [222, 339] on div "Personal Financial Statement 11 Personal Financial Statement" at bounding box center [252, 331] width 164 height 25
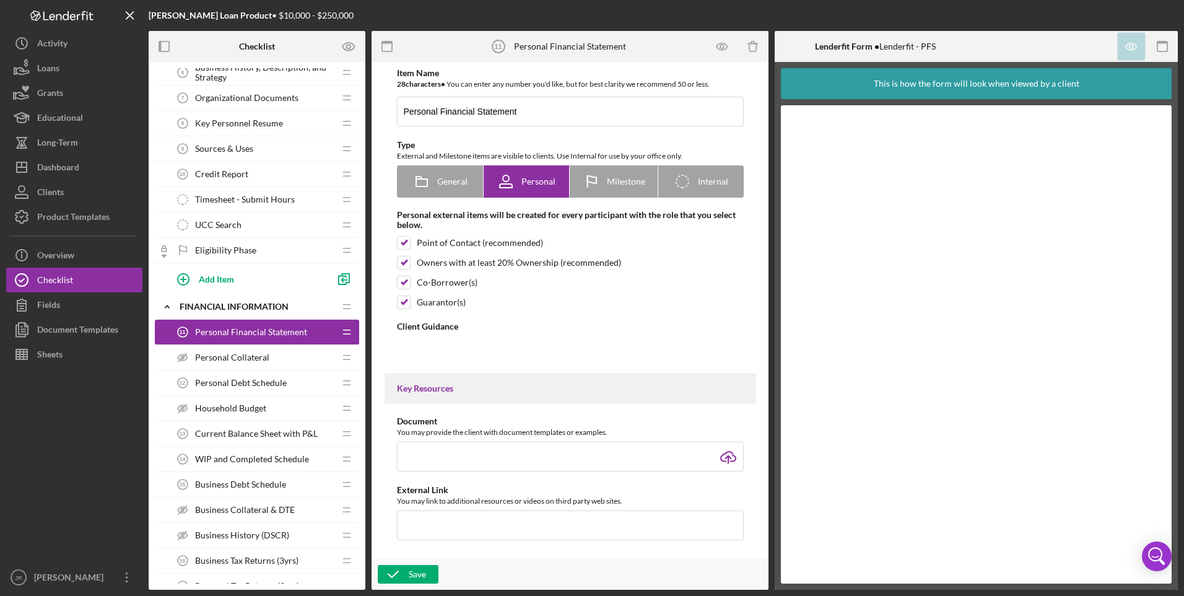
type textarea "<div>Please fill out this form to the best of your ability. This form will give…"
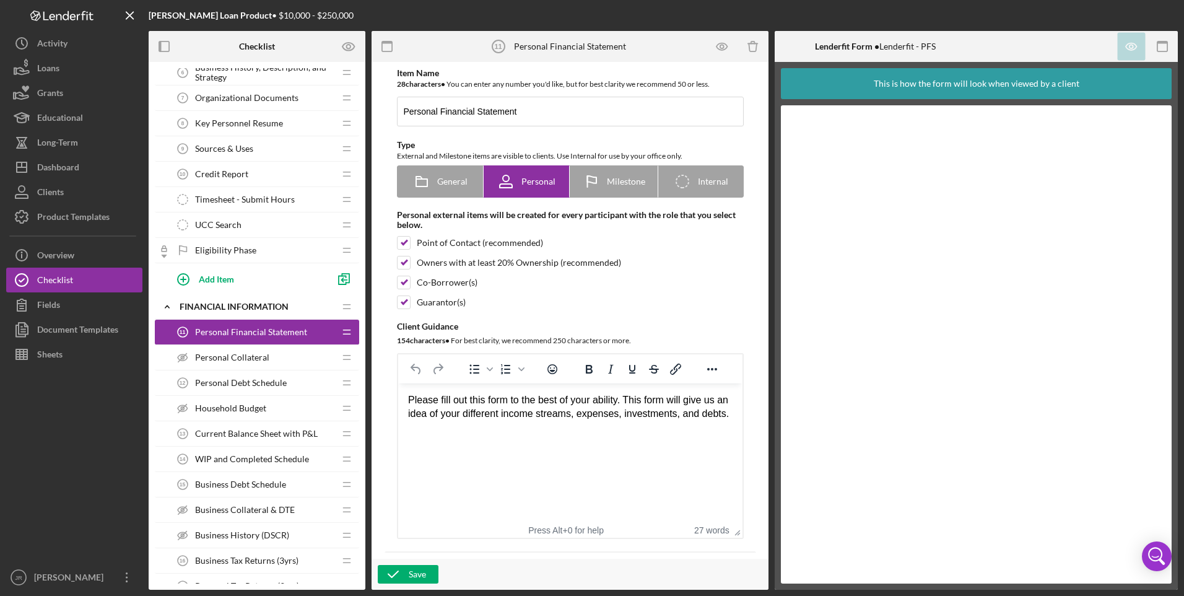
click at [247, 361] on span "Personal Collateral" at bounding box center [232, 357] width 74 height 10
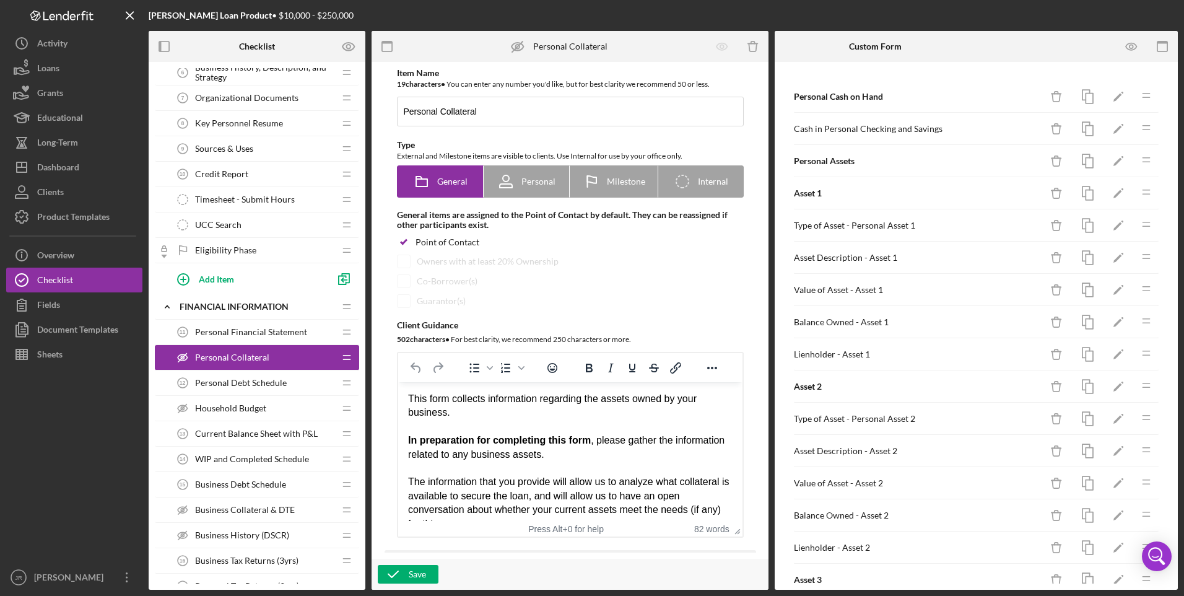
click at [240, 380] on span "Personal Debt Schedule" at bounding box center [241, 383] width 92 height 10
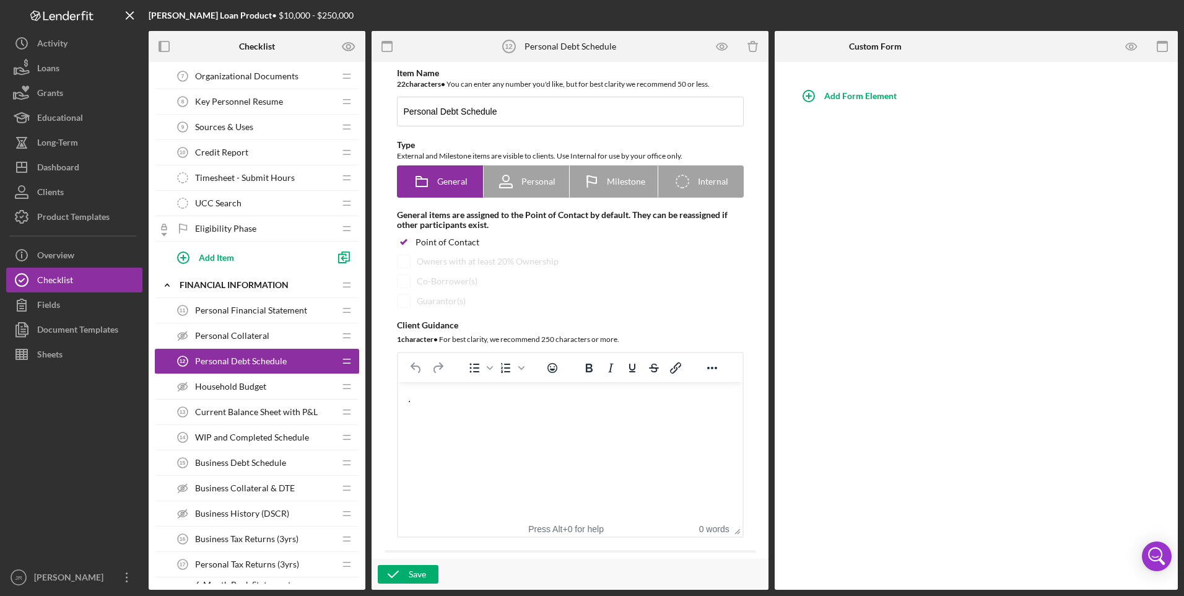
scroll to position [248, 0]
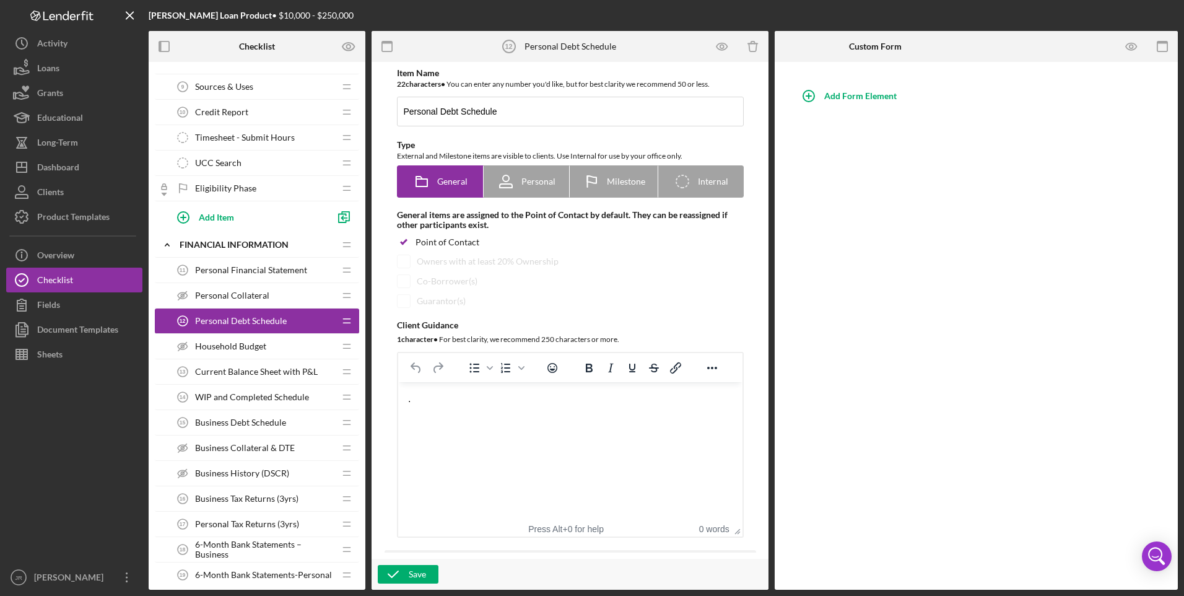
click at [240, 402] on span "Business Debt Schedule" at bounding box center [240, 422] width 91 height 10
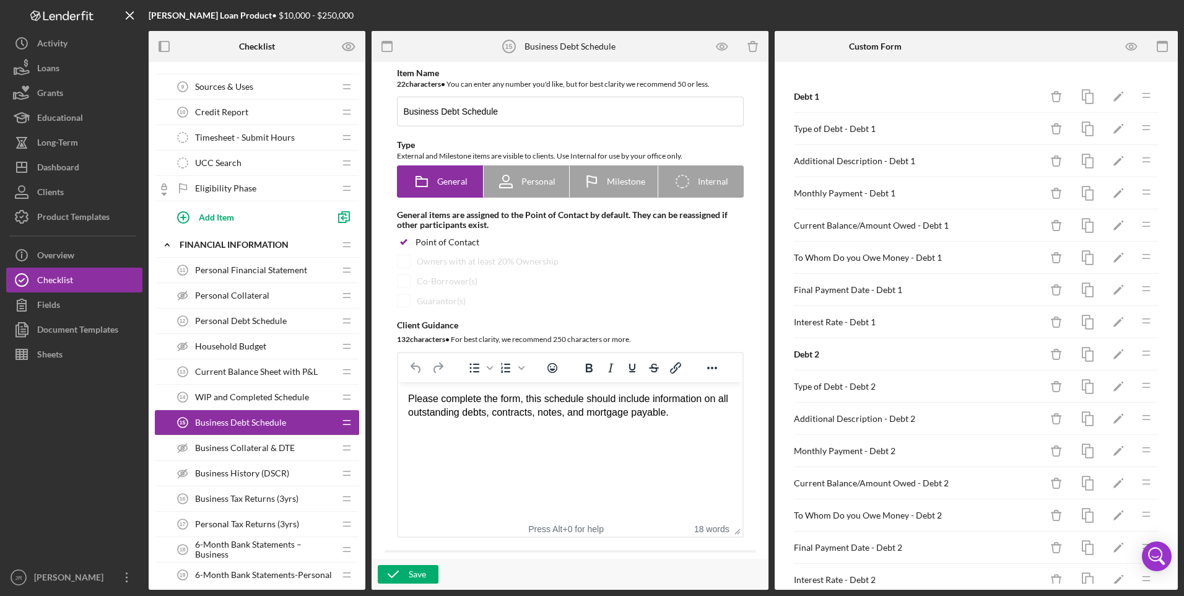
click at [218, 320] on span "Personal Debt Schedule" at bounding box center [241, 321] width 92 height 10
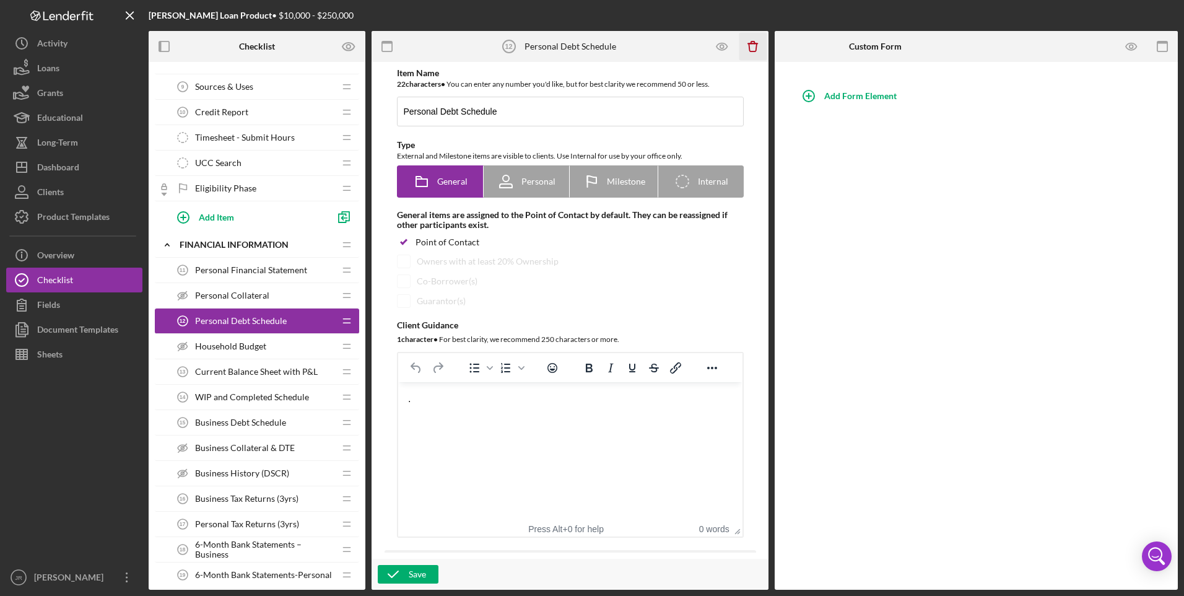
click at [757, 47] on icon "Icon/Delete" at bounding box center [753, 47] width 28 height 28
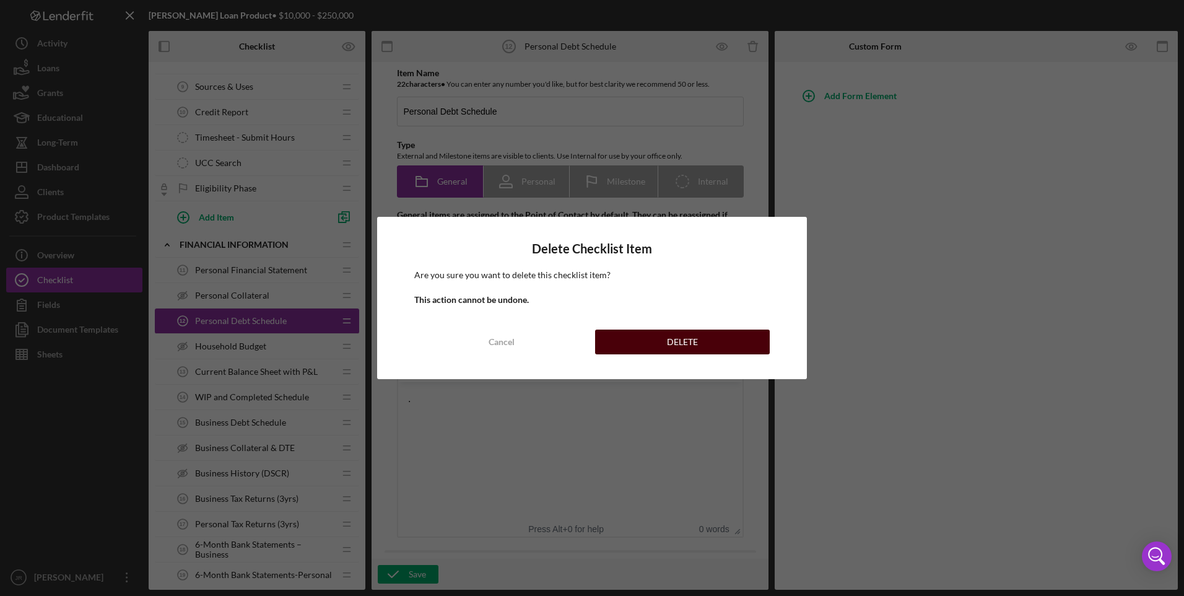
click at [675, 347] on div "DELETE" at bounding box center [682, 341] width 31 height 25
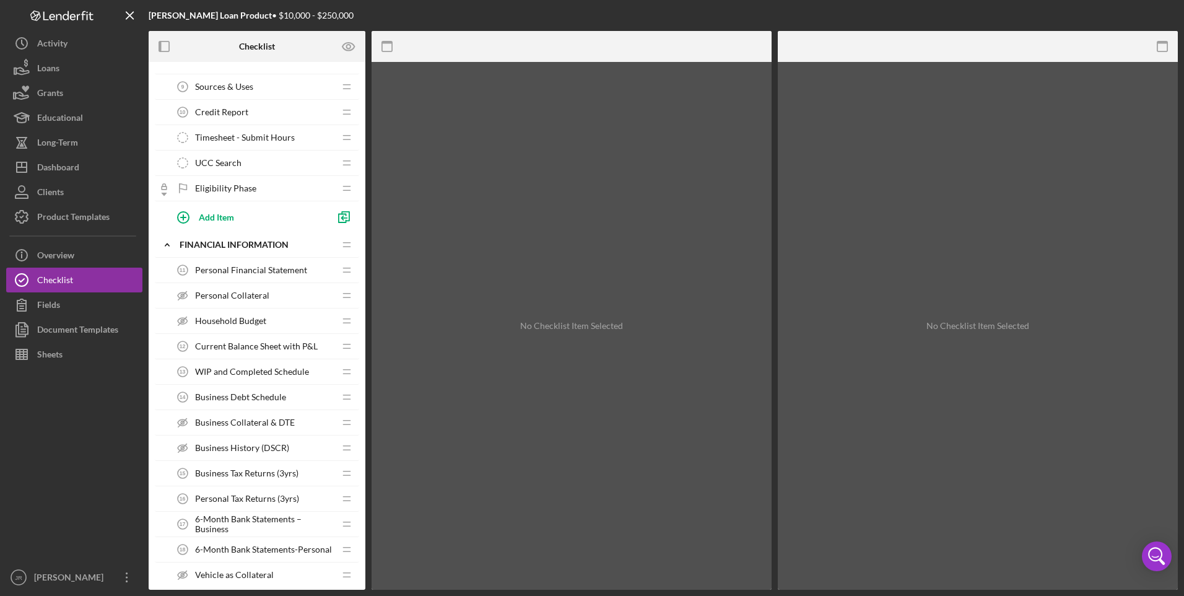
click at [240, 346] on span "Current Balance Sheet with P&L" at bounding box center [256, 346] width 123 height 10
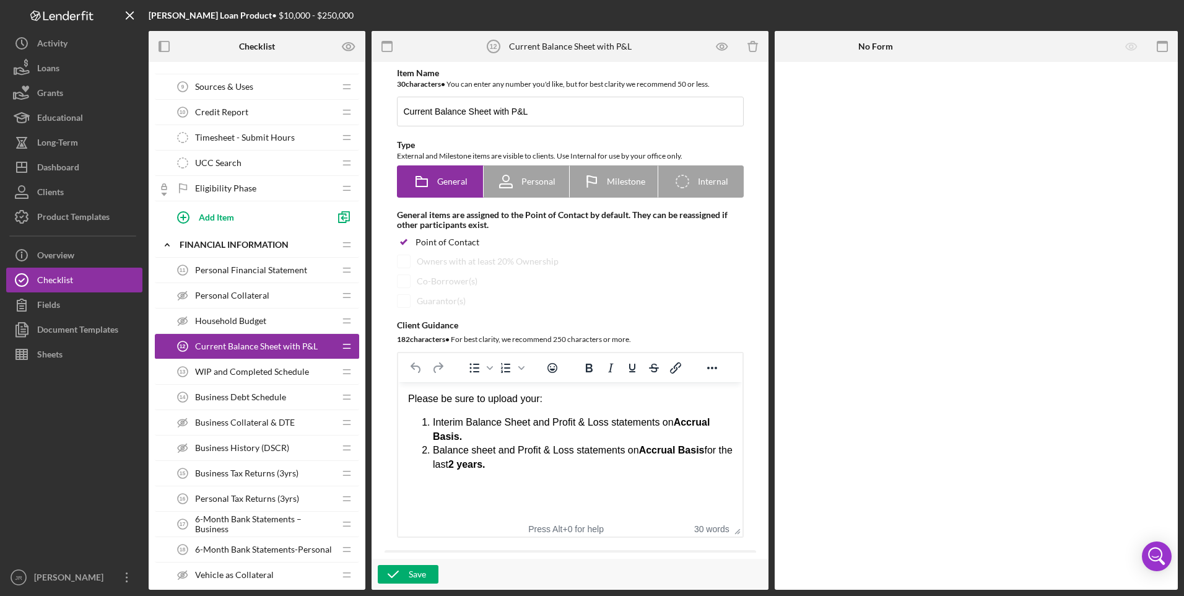
click at [226, 393] on span "Business Debt Schedule" at bounding box center [240, 397] width 91 height 10
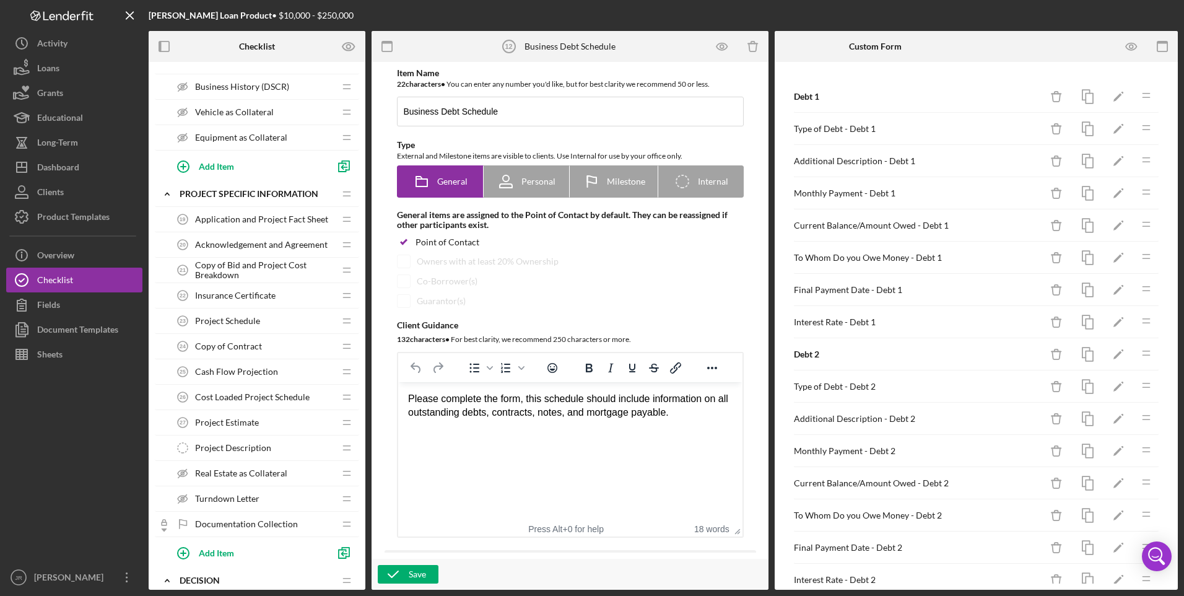
scroll to position [743, 0]
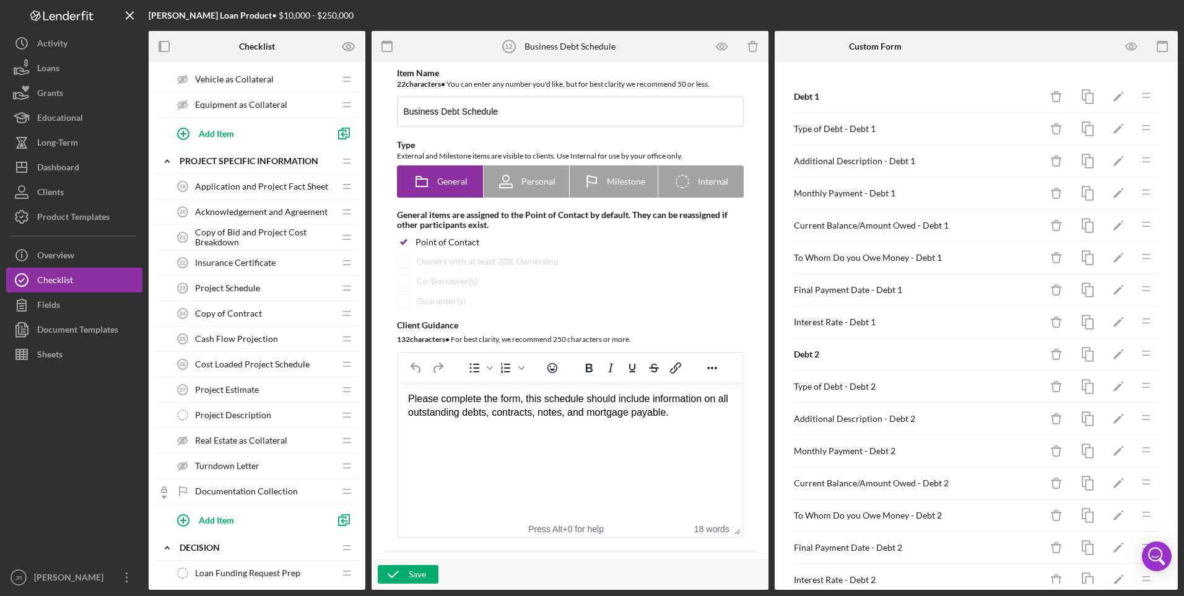
click at [238, 402] on span "Project Description" at bounding box center [233, 415] width 76 height 10
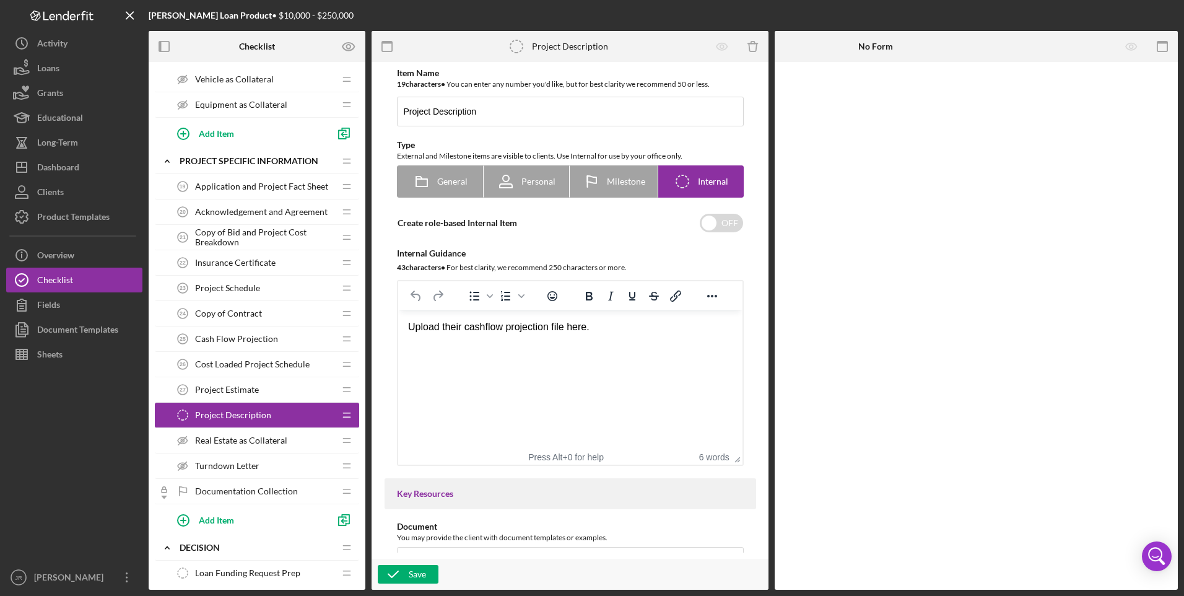
click at [217, 337] on span "Cash Flow Projection" at bounding box center [236, 339] width 83 height 10
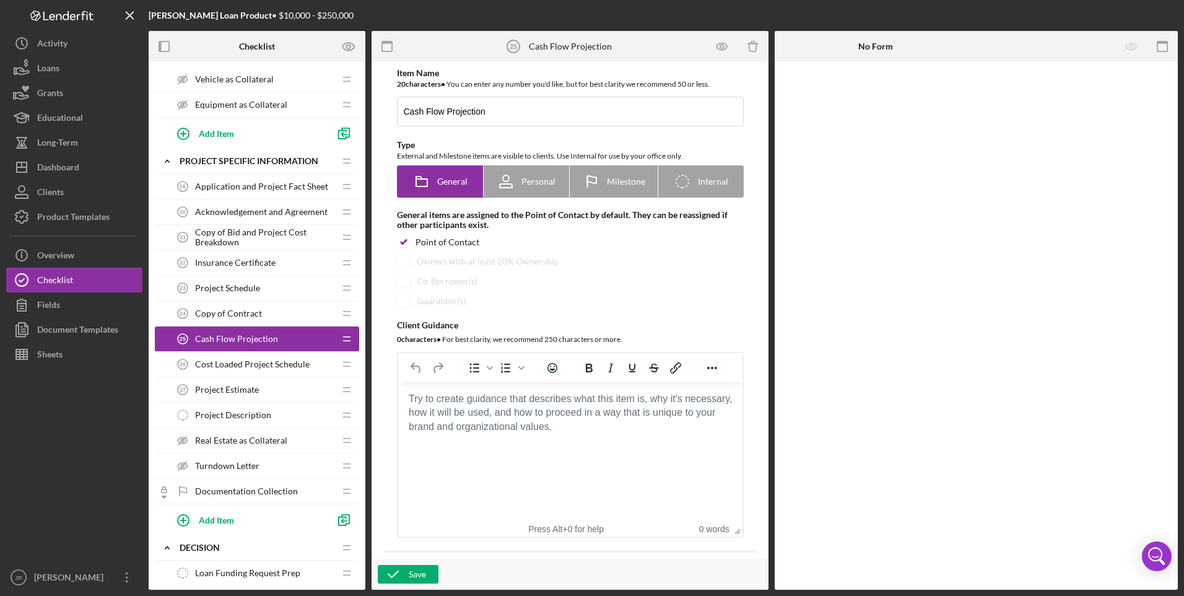
click at [250, 402] on span "Project Description" at bounding box center [233, 415] width 76 height 10
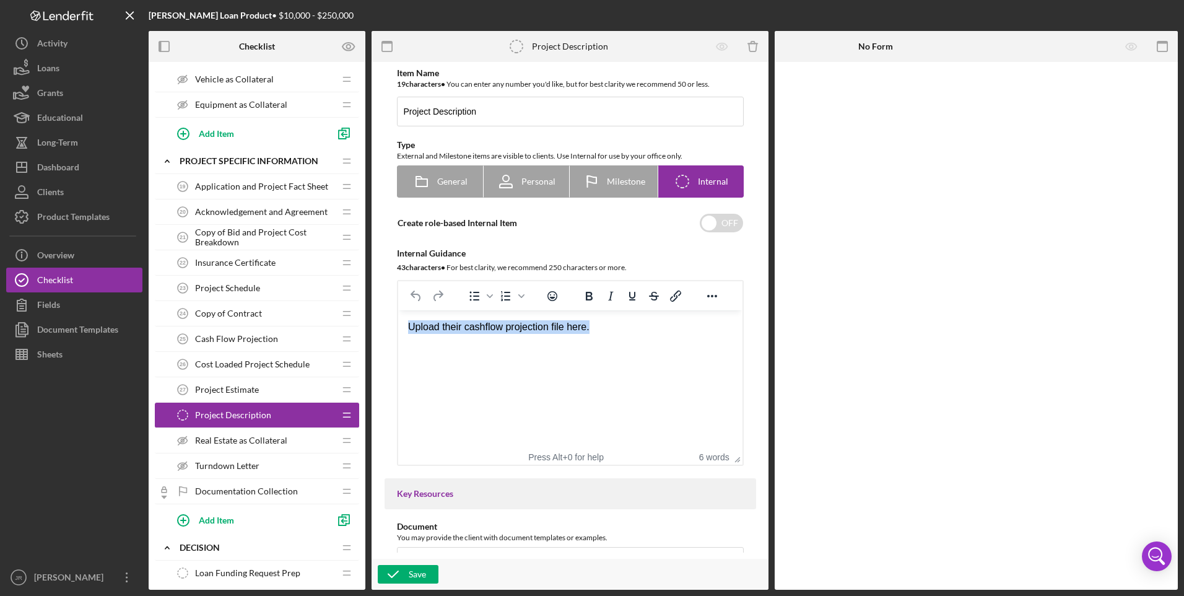
drag, startPoint x: 620, startPoint y: 327, endPoint x: 791, endPoint y: 633, distance: 350.1
click at [398, 321] on html "Upload their cashflow projection file here." at bounding box center [570, 326] width 344 height 33
copy div "Upload their cashflow projection file here."
click at [263, 334] on span "Cash Flow Projection" at bounding box center [236, 339] width 83 height 10
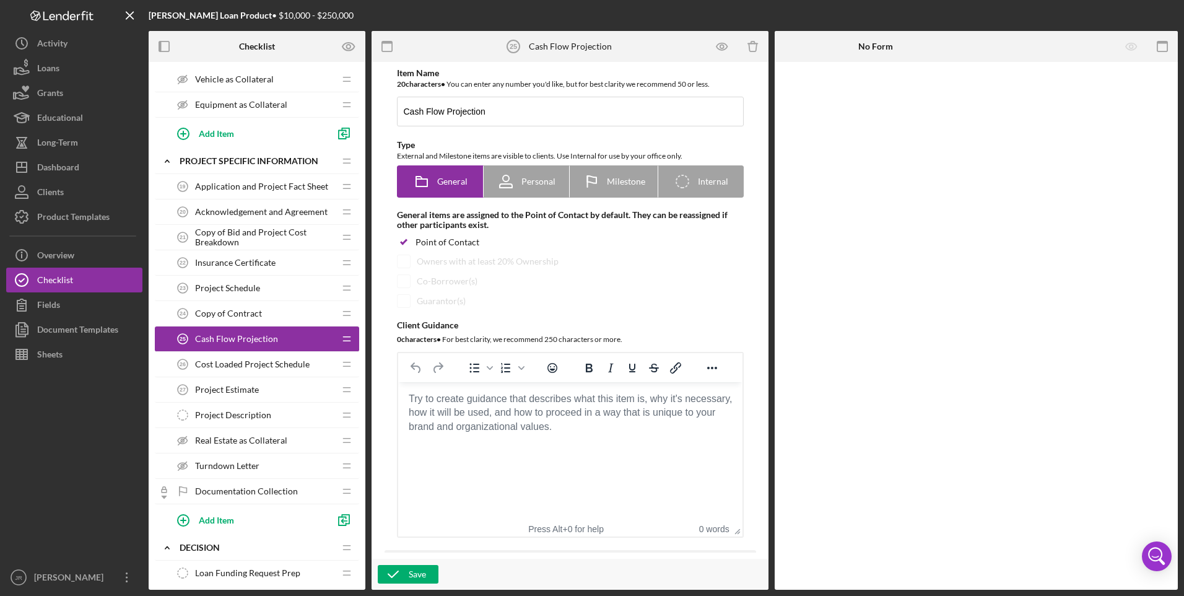
click at [471, 402] on body "Rich Text Area. Press ALT-0 for help." at bounding box center [569, 399] width 324 height 14
click at [679, 179] on icon "Icon/Checklist Item Internal" at bounding box center [682, 181] width 31 height 31
radio input "false"
radio input "true"
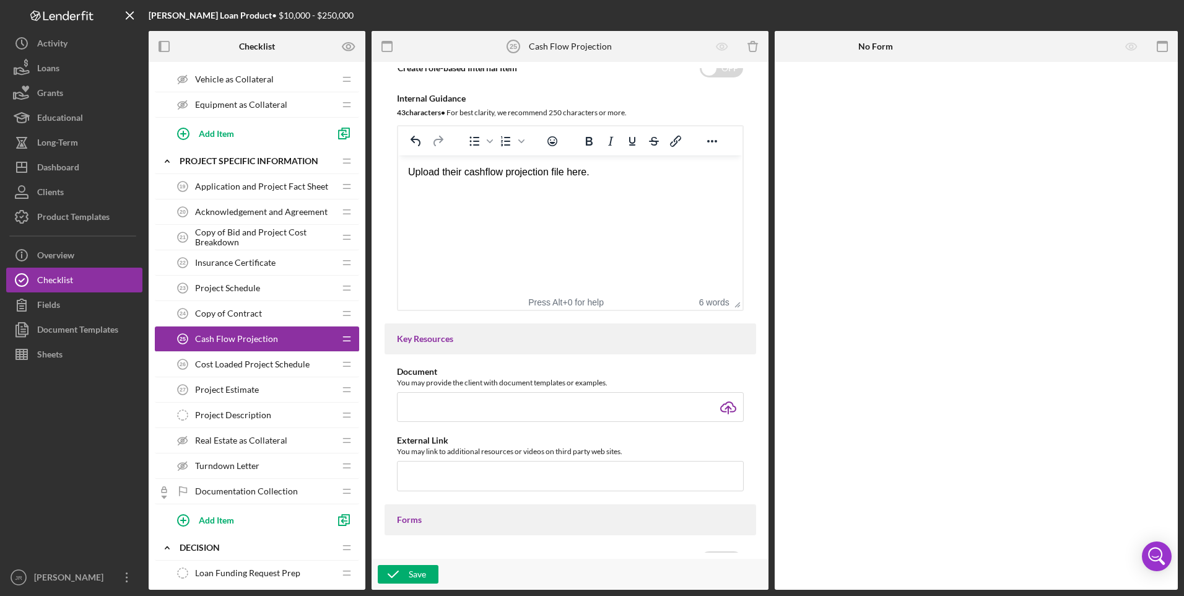
scroll to position [186, 0]
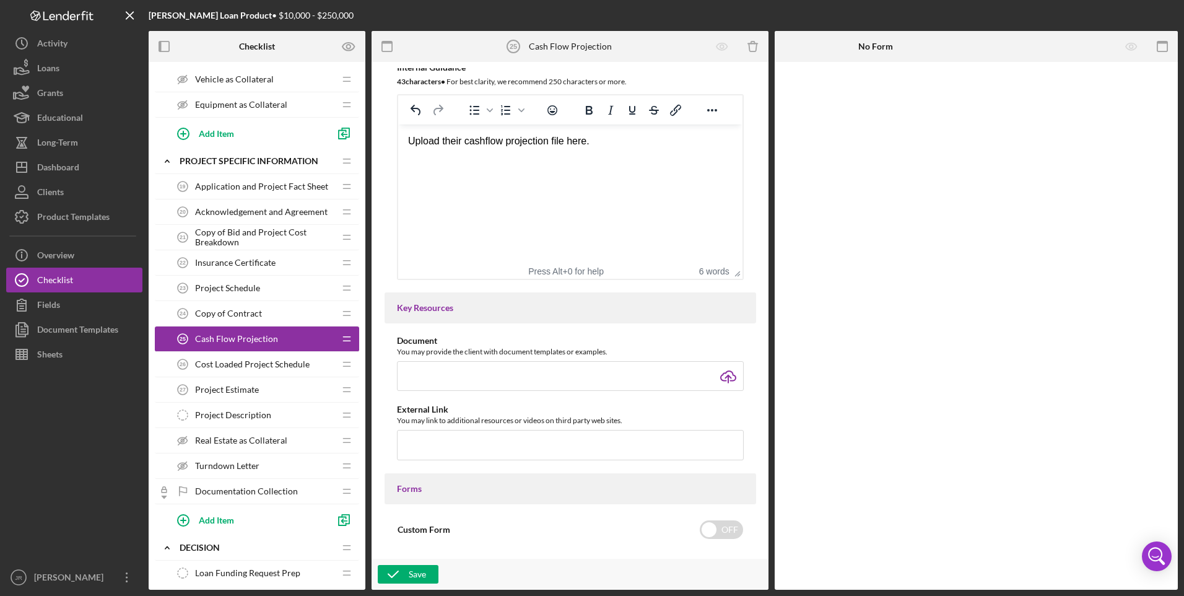
click at [242, 402] on span "Project Description" at bounding box center [233, 415] width 76 height 10
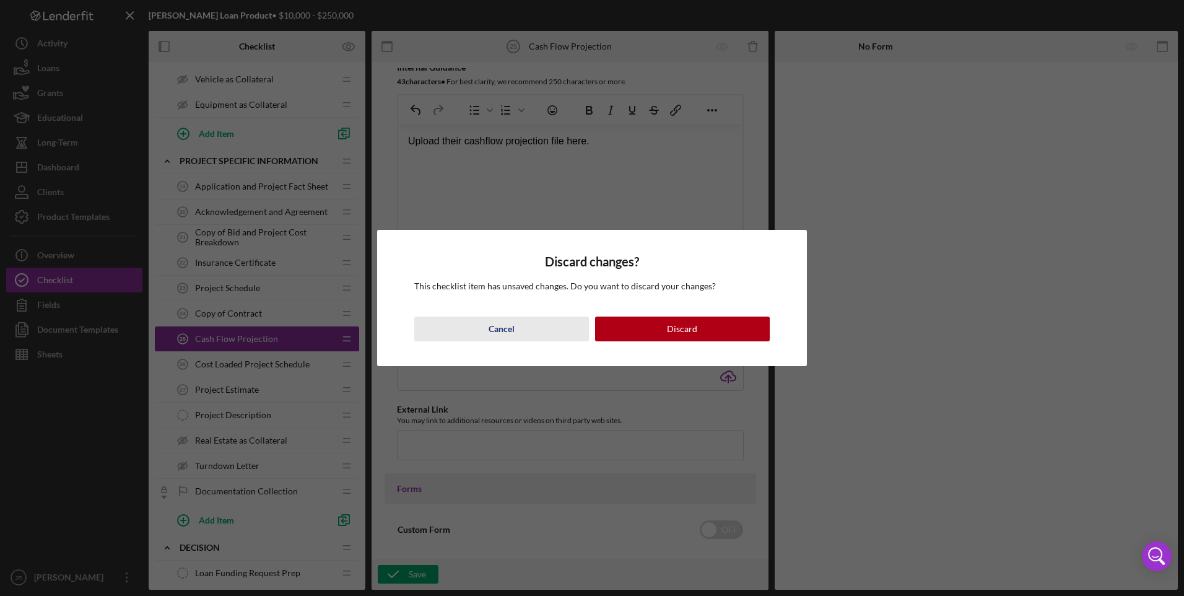
click at [489, 323] on div "Cancel" at bounding box center [502, 328] width 26 height 25
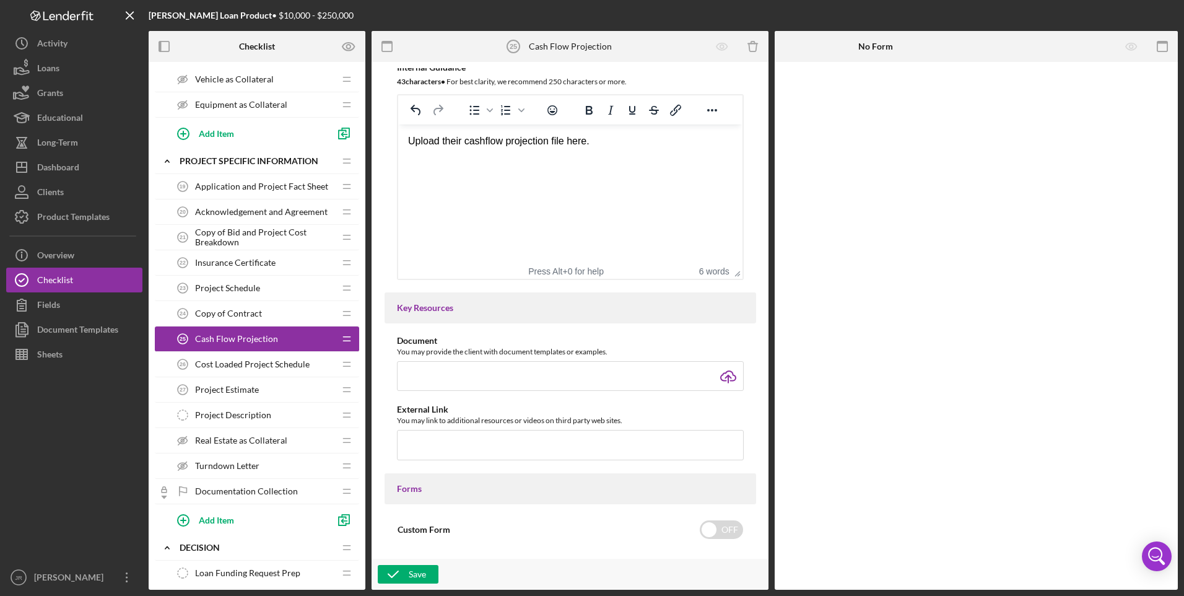
click at [422, 402] on div "Save" at bounding box center [570, 573] width 397 height 31
click at [417, 402] on div "Save" at bounding box center [417, 574] width 17 height 19
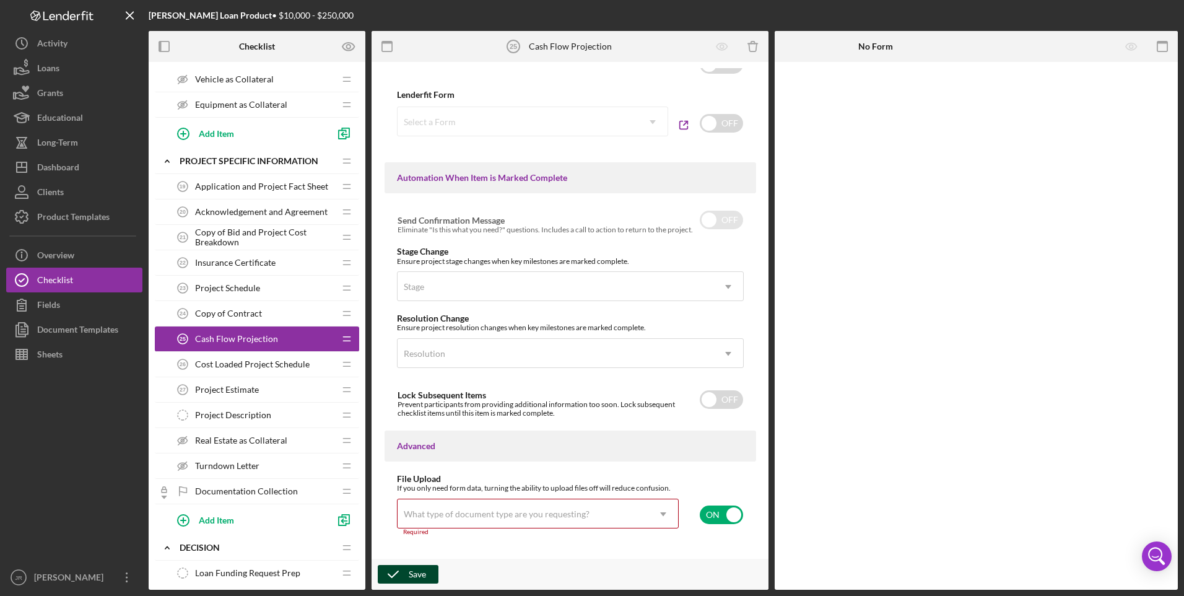
scroll to position [720, 0]
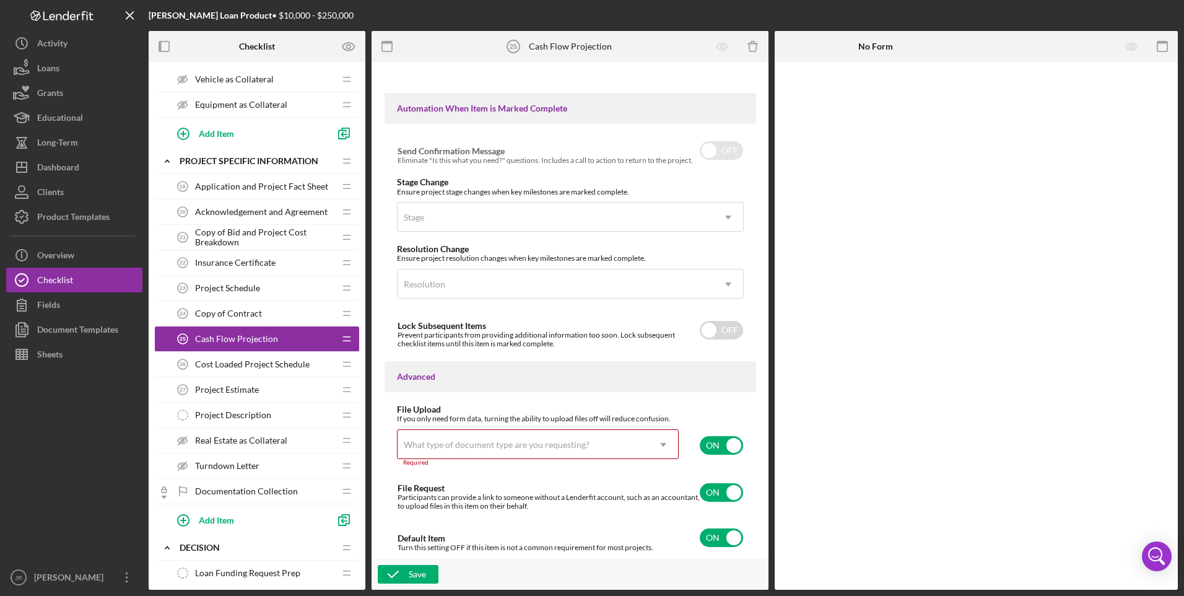
click at [254, 362] on span "Cost Loaded Project Schedule" at bounding box center [252, 364] width 115 height 10
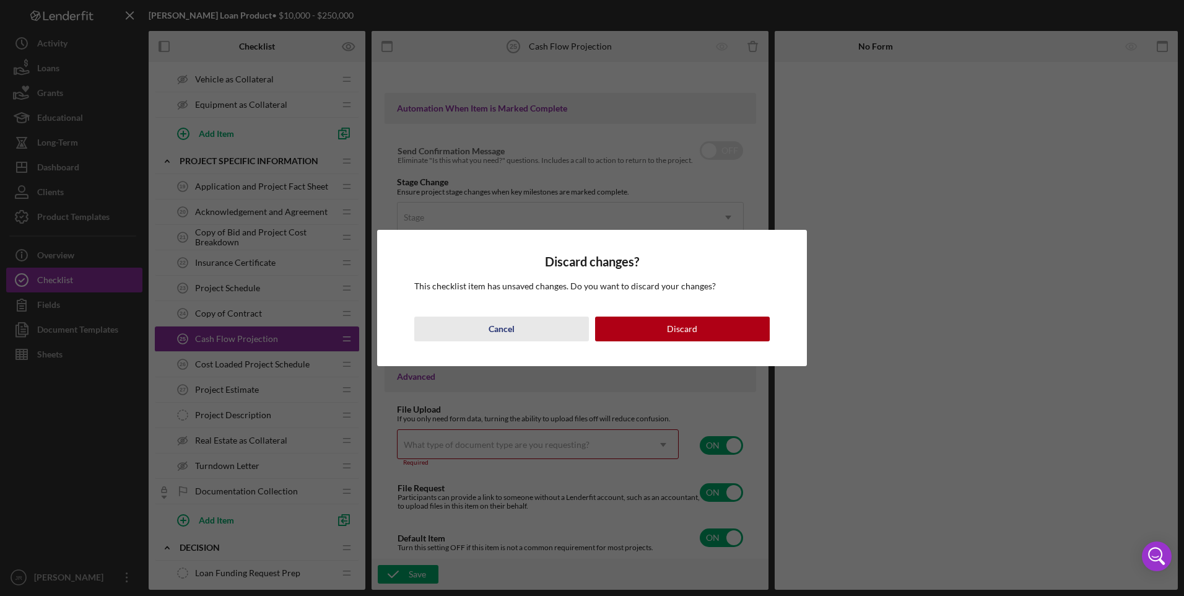
click at [515, 337] on button "Cancel" at bounding box center [501, 328] width 175 height 25
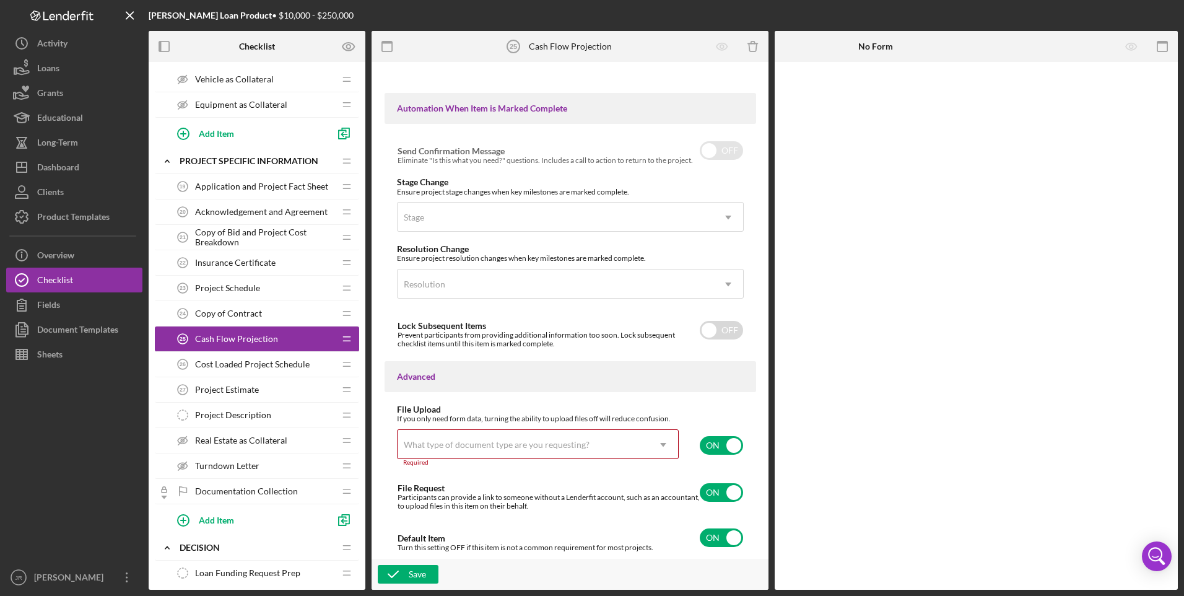
click at [268, 337] on span "Cash Flow Projection" at bounding box center [236, 339] width 83 height 10
click at [223, 402] on span "Project Description" at bounding box center [233, 415] width 76 height 10
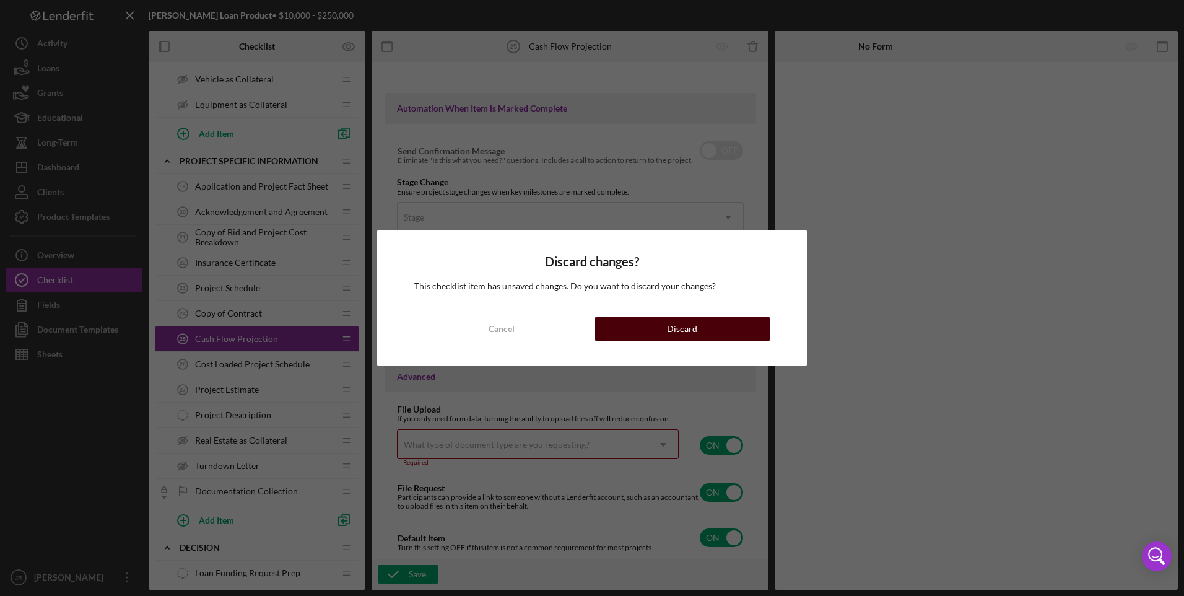
click at [625, 326] on button "Discard" at bounding box center [682, 328] width 175 height 25
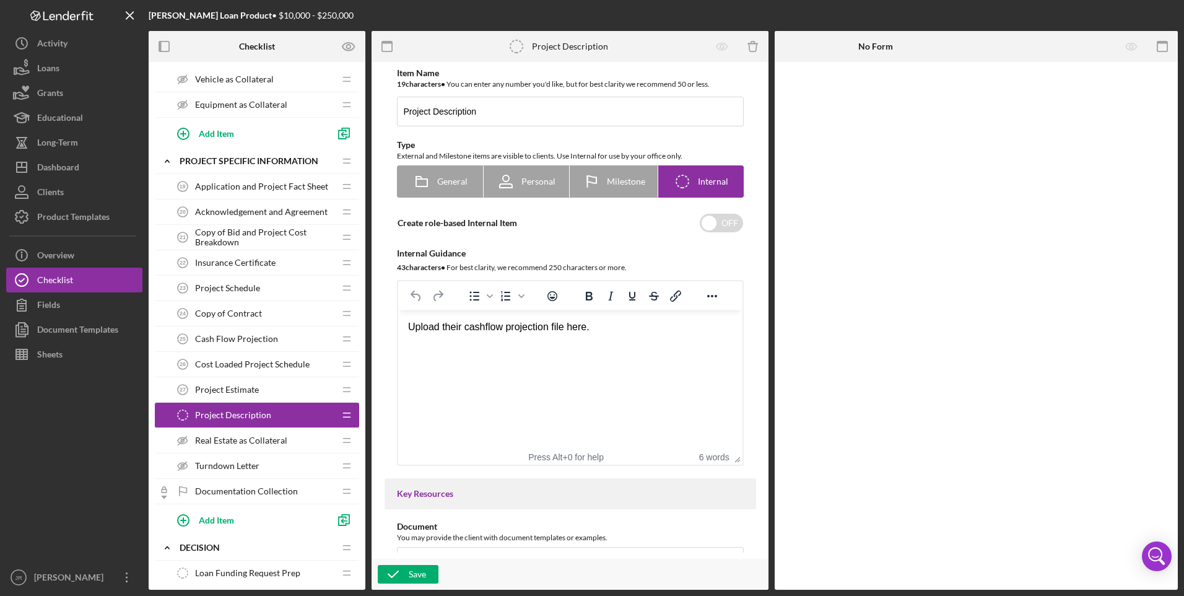
click at [258, 342] on span "Cash Flow Projection" at bounding box center [236, 339] width 83 height 10
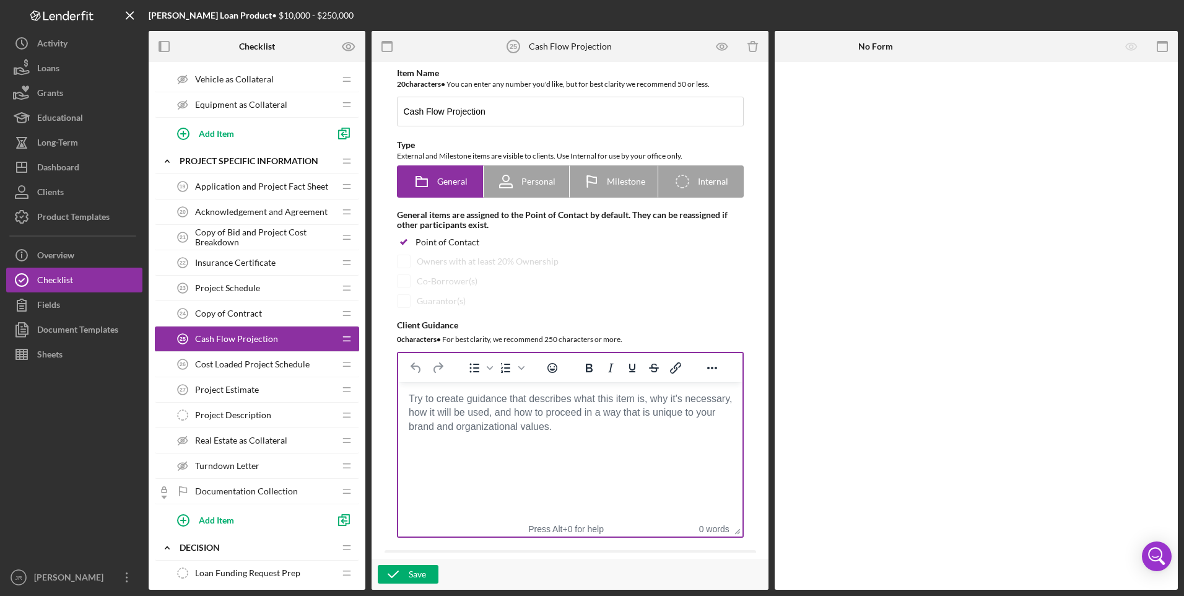
click at [488, 402] on body "Rich Text Area. Press ALT-0 for help." at bounding box center [569, 399] width 324 height 14
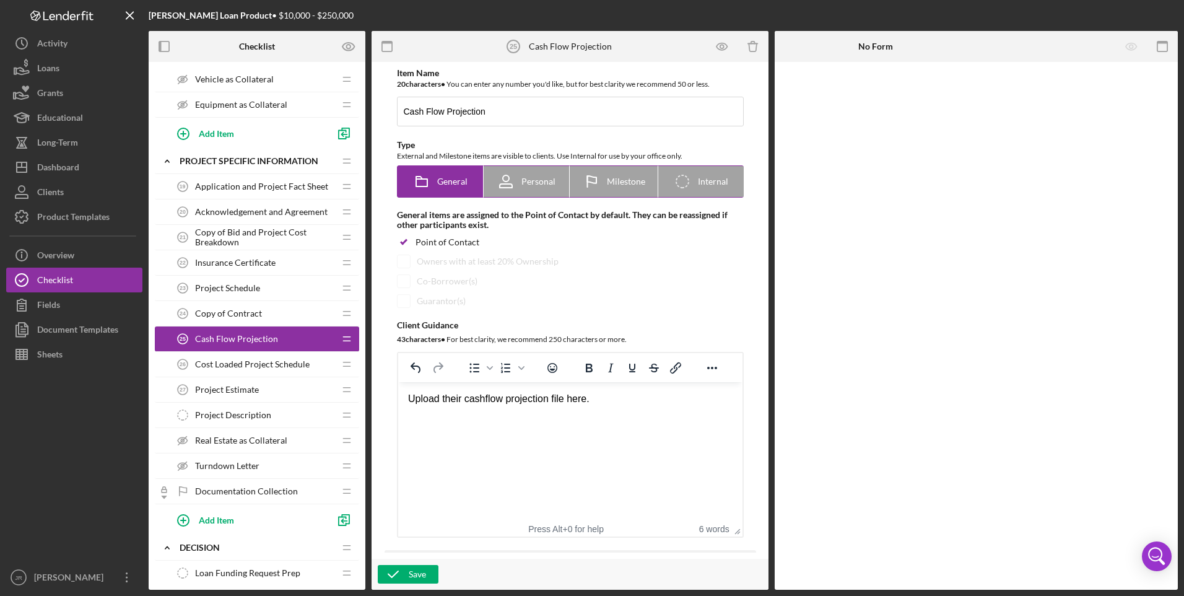
click at [725, 180] on span "Internal" at bounding box center [713, 181] width 30 height 10
radio input "false"
radio input "true"
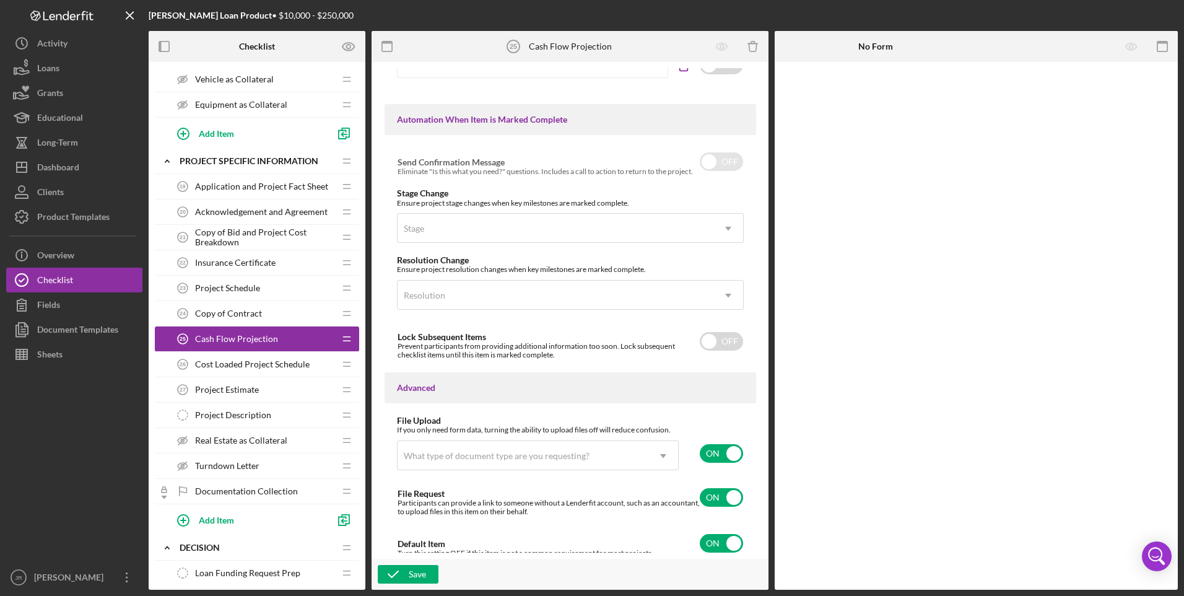
scroll to position [714, 0]
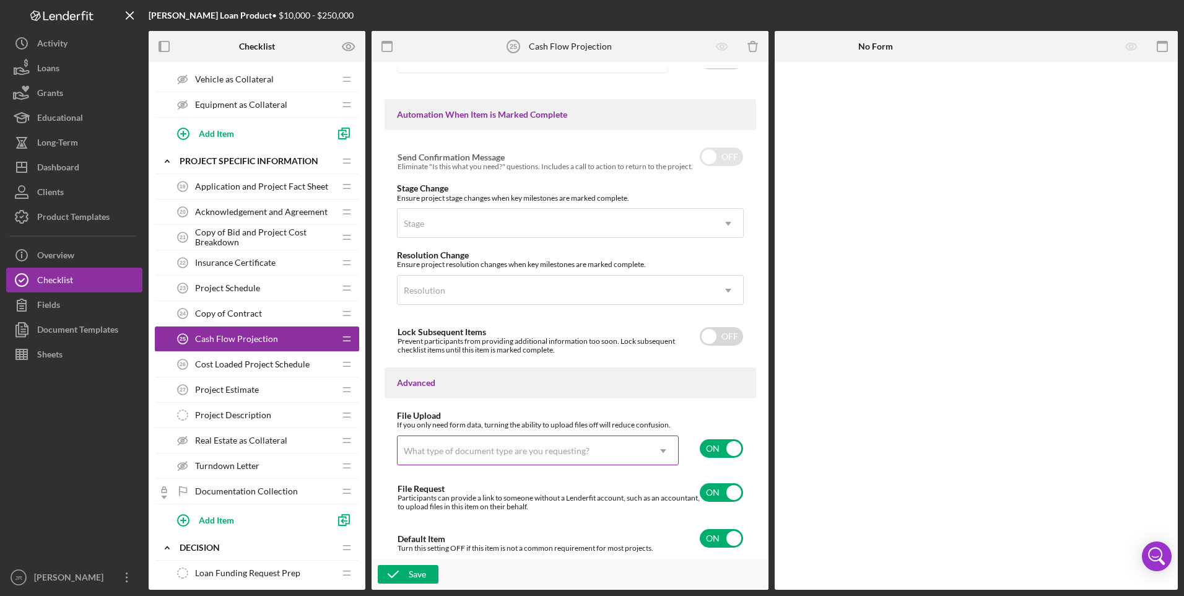
click at [596, 402] on div "What type of document type are you requesting?" at bounding box center [523, 451] width 251 height 28
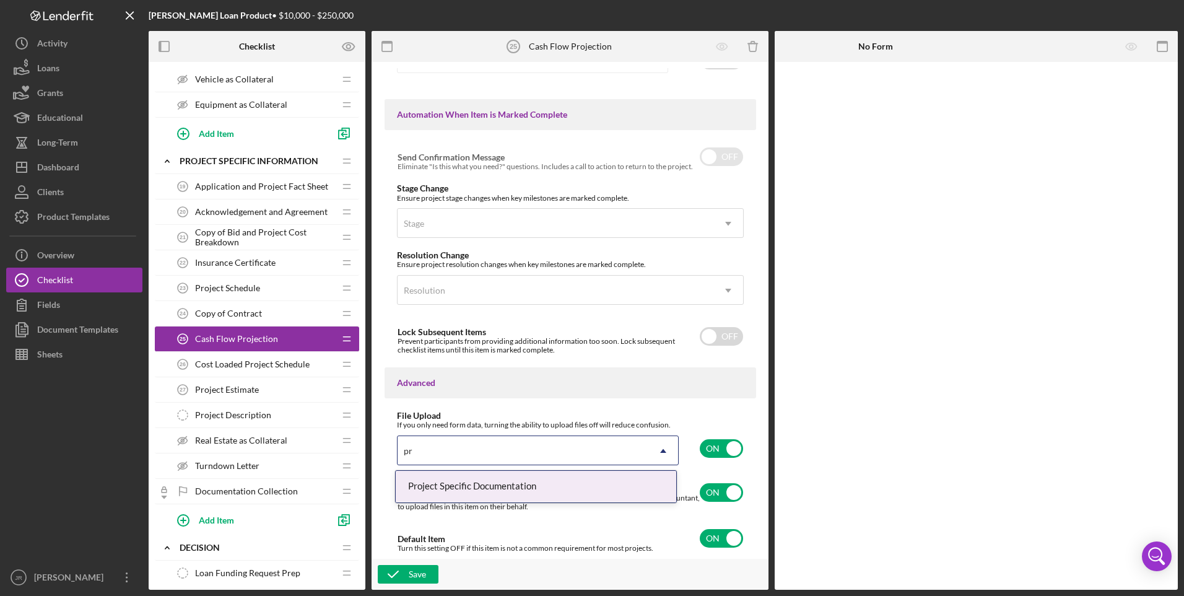
scroll to position [0, 0]
type input "pro"
click at [576, 402] on div "Project Specific Documentation" at bounding box center [536, 487] width 280 height 32
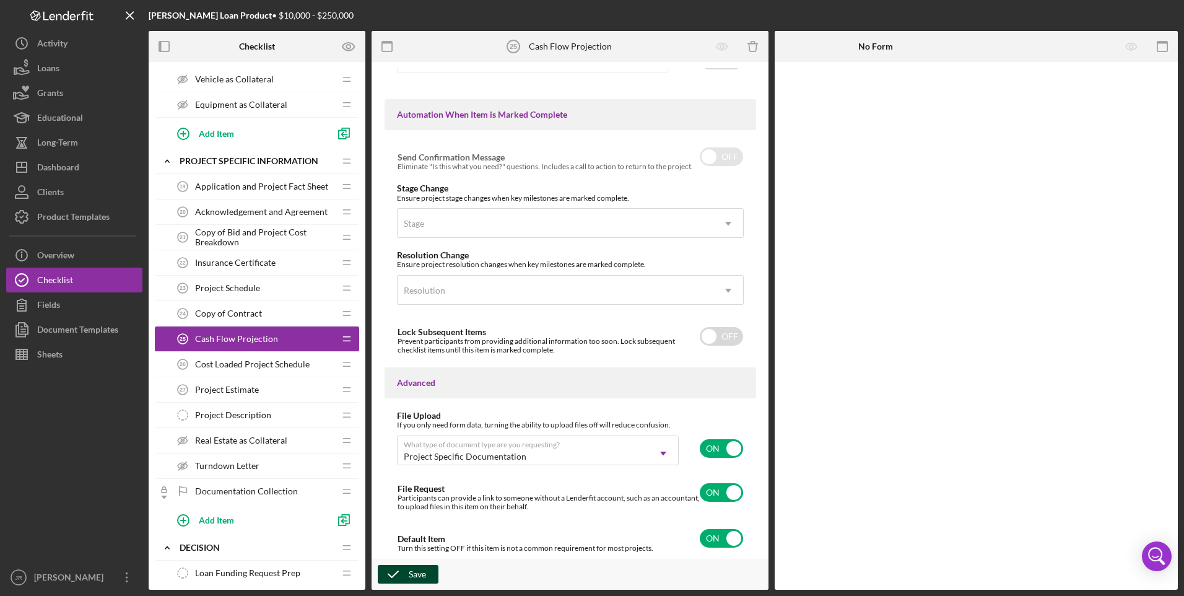
click at [432, 402] on button "Save" at bounding box center [408, 574] width 61 height 19
click at [235, 402] on span "Project Description" at bounding box center [233, 415] width 76 height 10
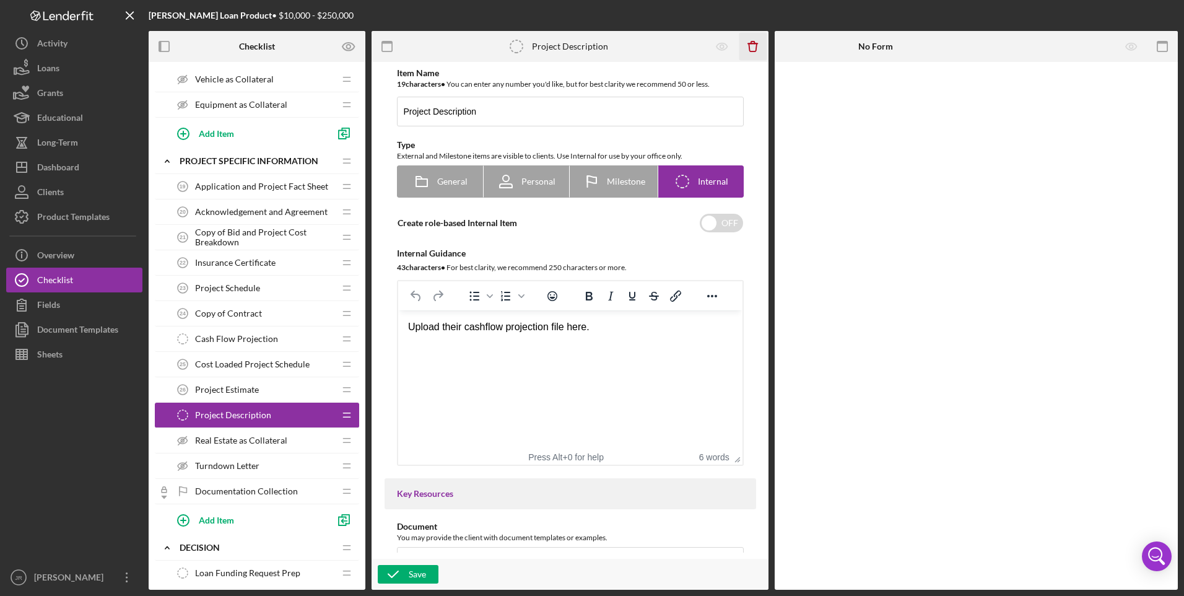
click at [755, 46] on icon "Icon/Delete" at bounding box center [753, 47] width 28 height 28
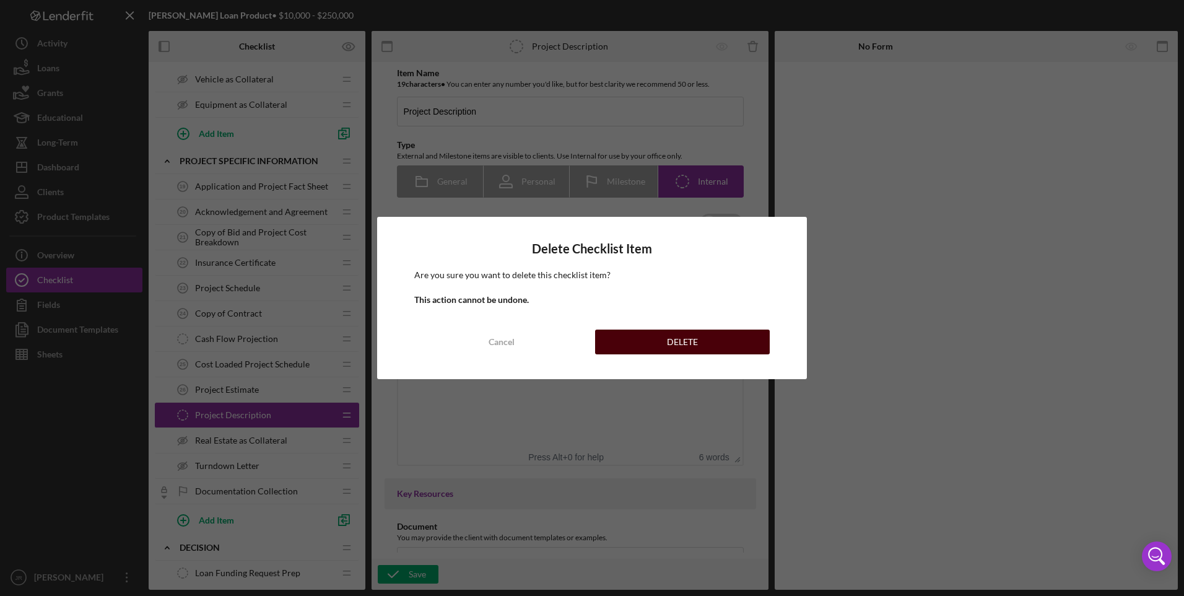
click at [660, 351] on button "DELETE" at bounding box center [682, 341] width 175 height 25
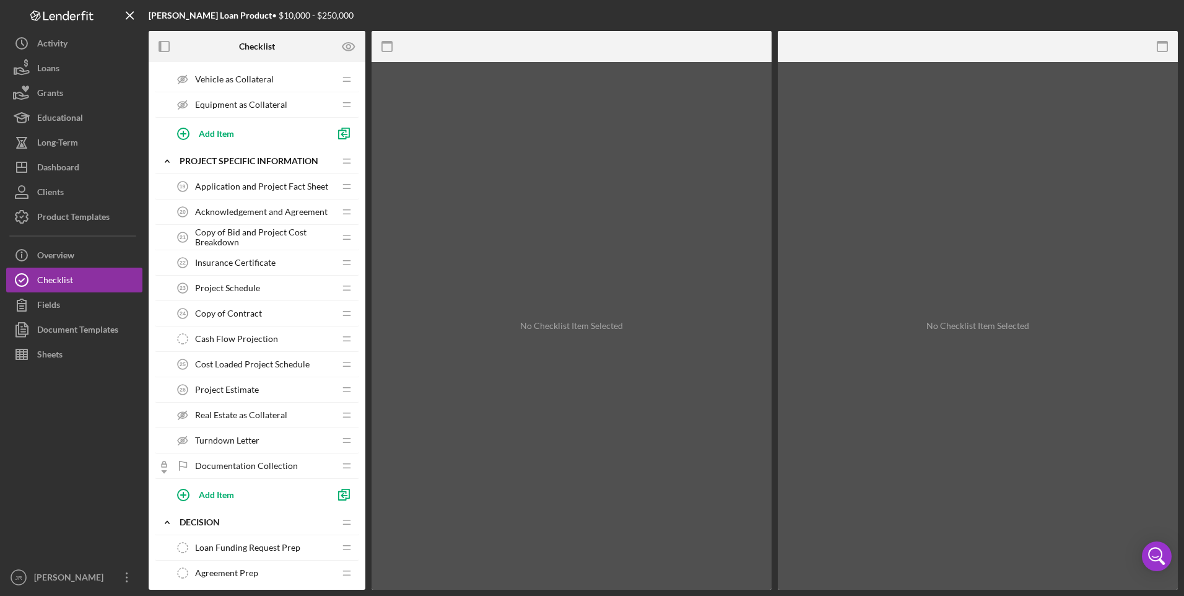
click at [258, 339] on span "Cash Flow Projection" at bounding box center [236, 339] width 83 height 10
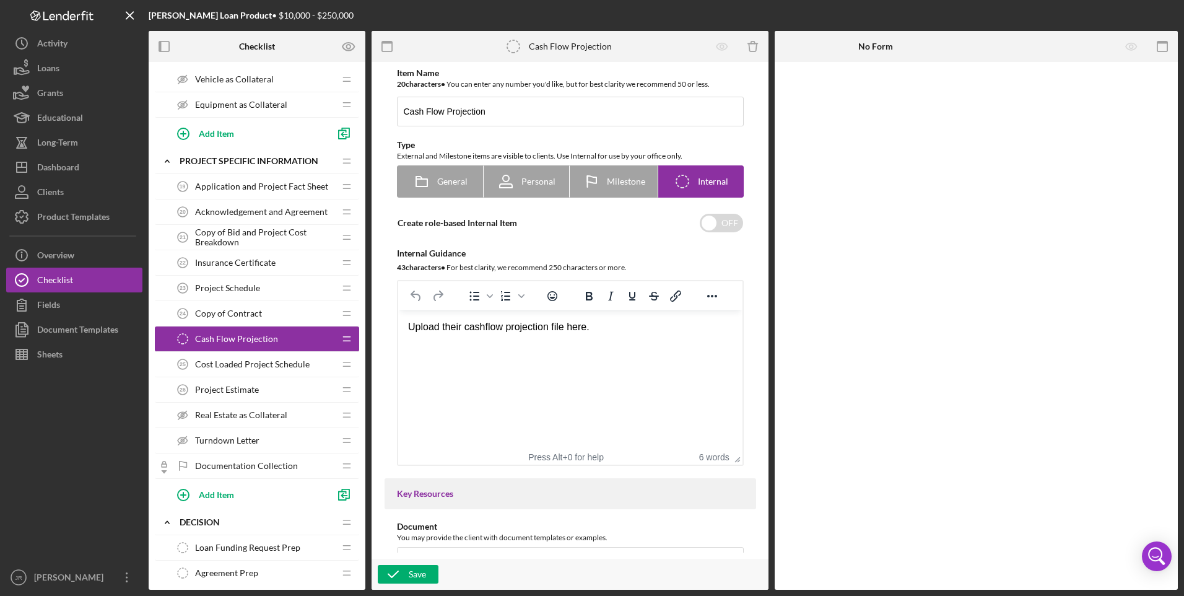
click at [280, 363] on span "Cost Loaded Project Schedule" at bounding box center [252, 364] width 115 height 10
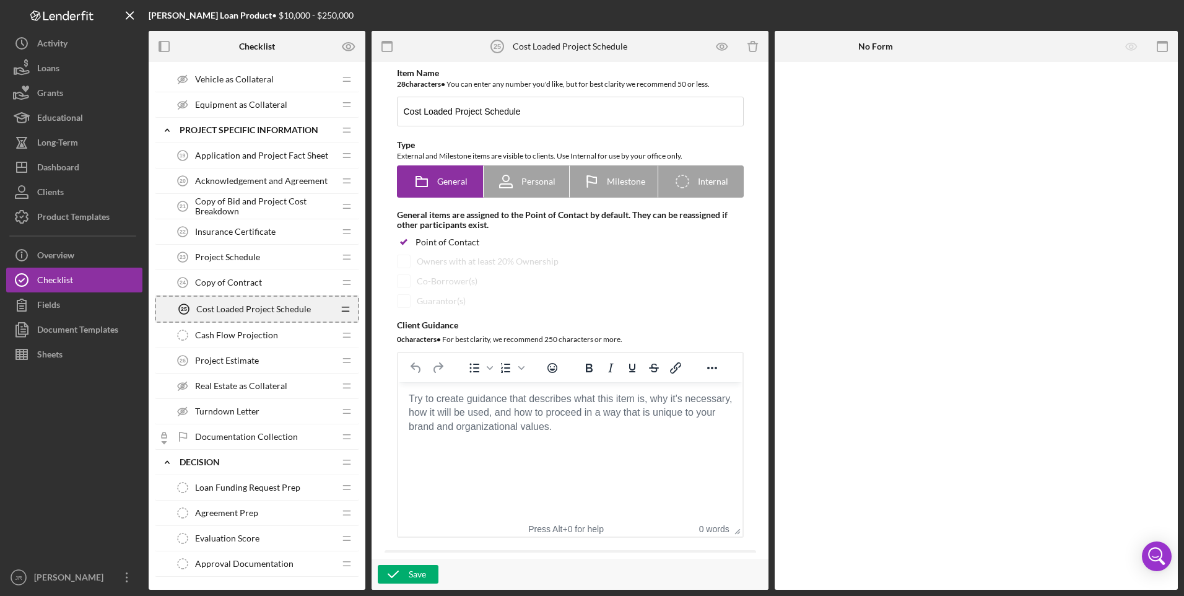
scroll to position [743, 0]
